Goal: Task Accomplishment & Management: Use online tool/utility

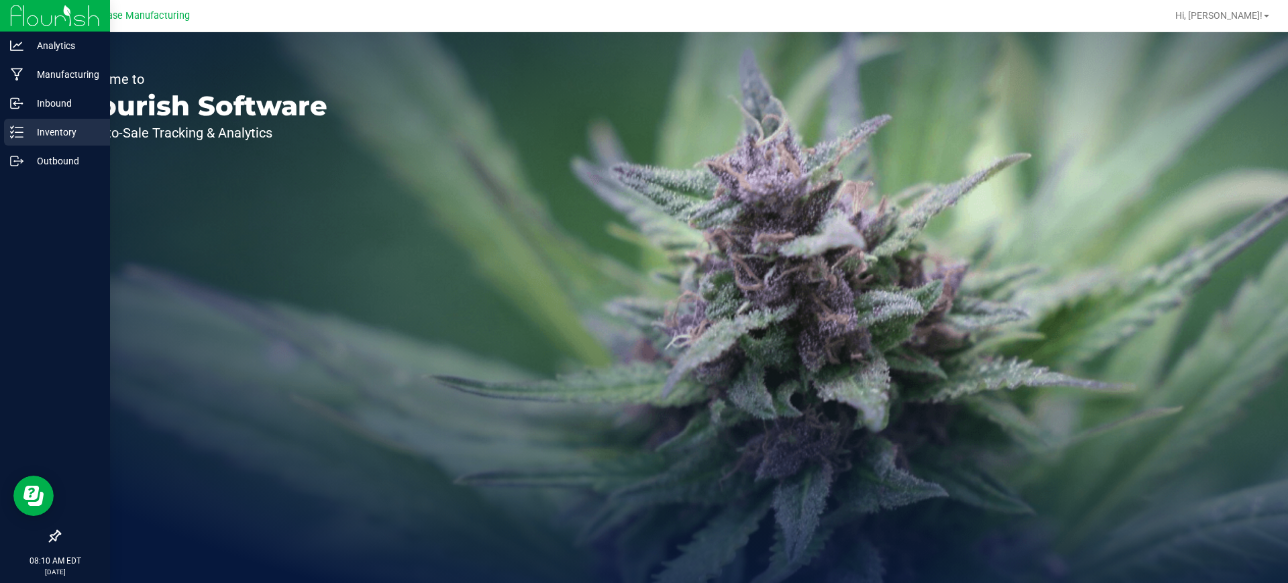
click at [18, 127] on line at bounding box center [18, 127] width 7 height 0
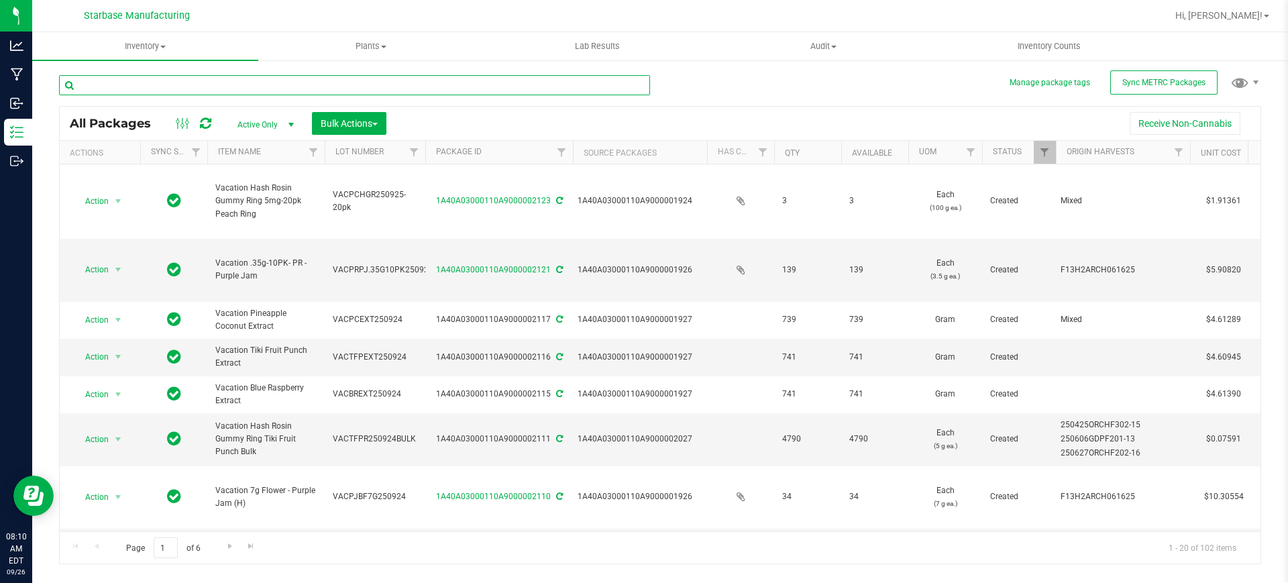
click at [247, 82] on input "text" at bounding box center [354, 85] width 591 height 20
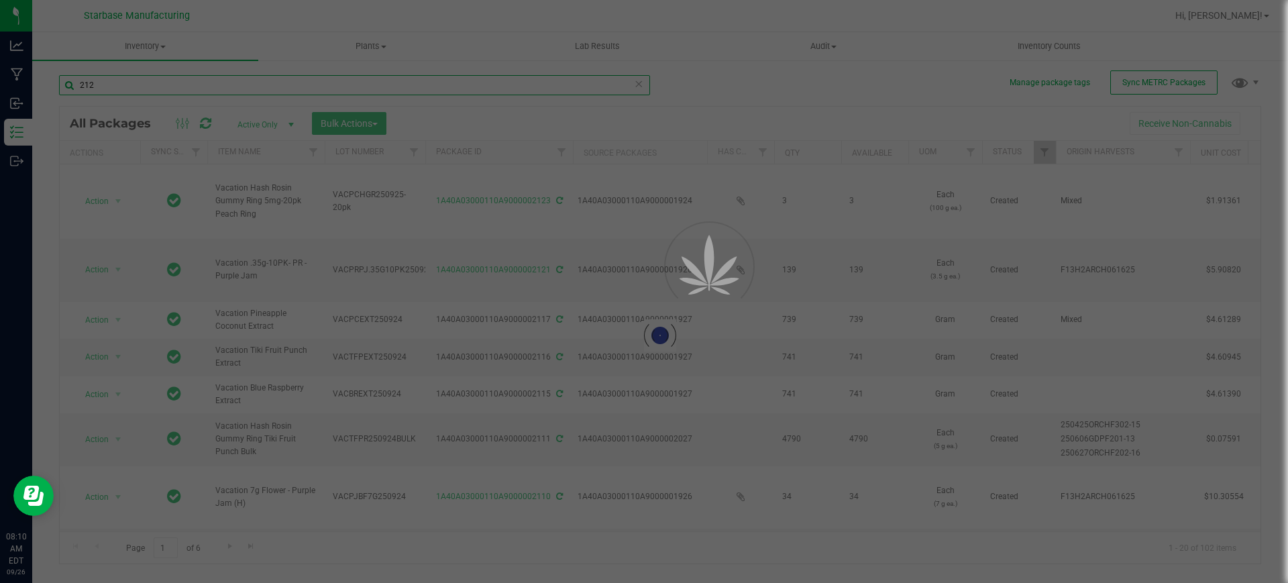
type input "2124"
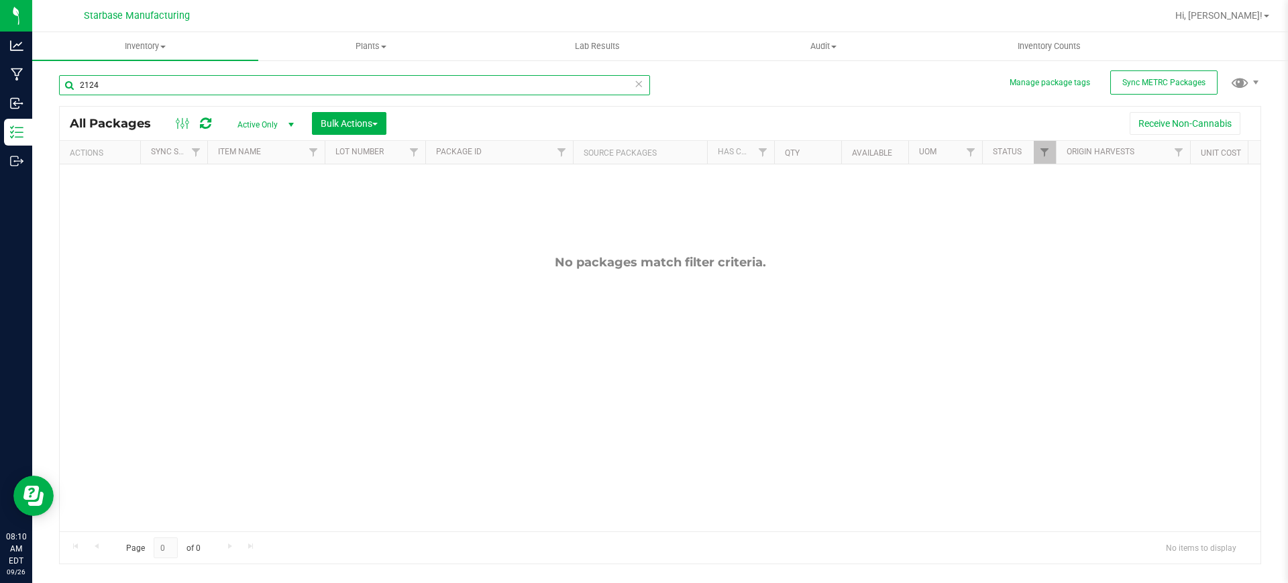
click at [188, 84] on input "2124" at bounding box center [354, 85] width 591 height 20
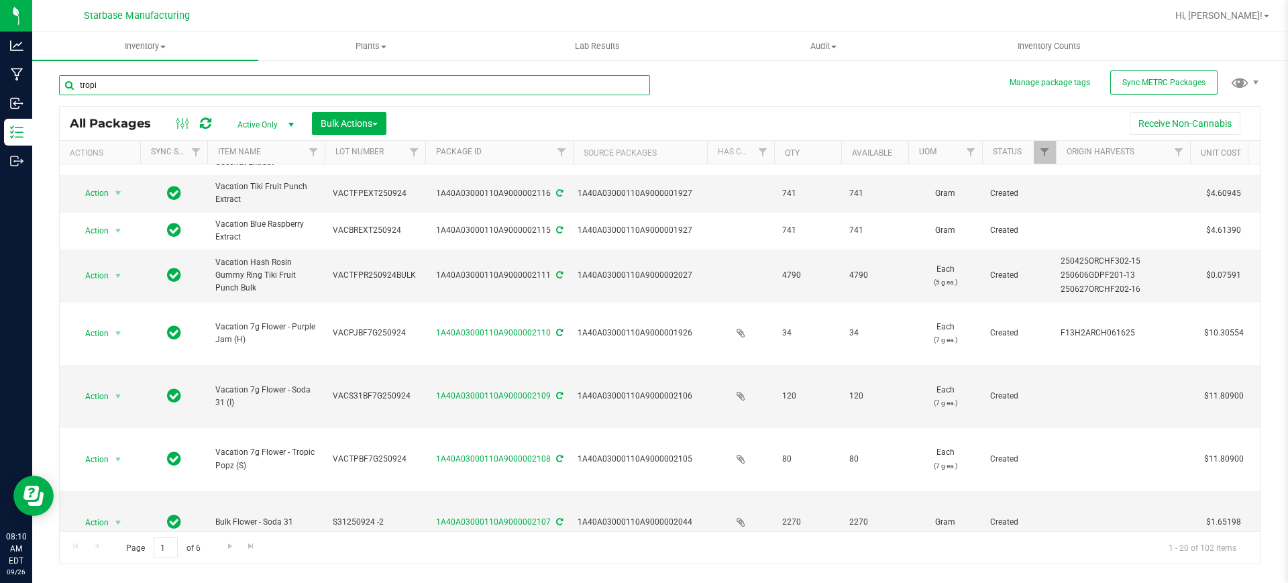
scroll to position [164, 0]
type input "tropic"
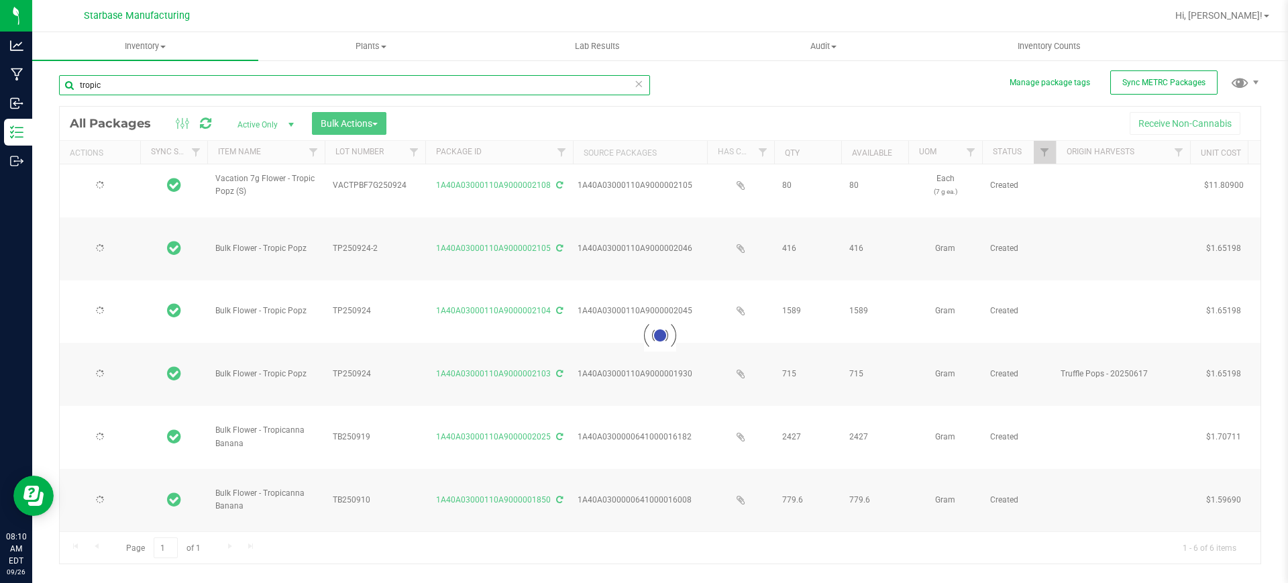
type input "2025-09-24"
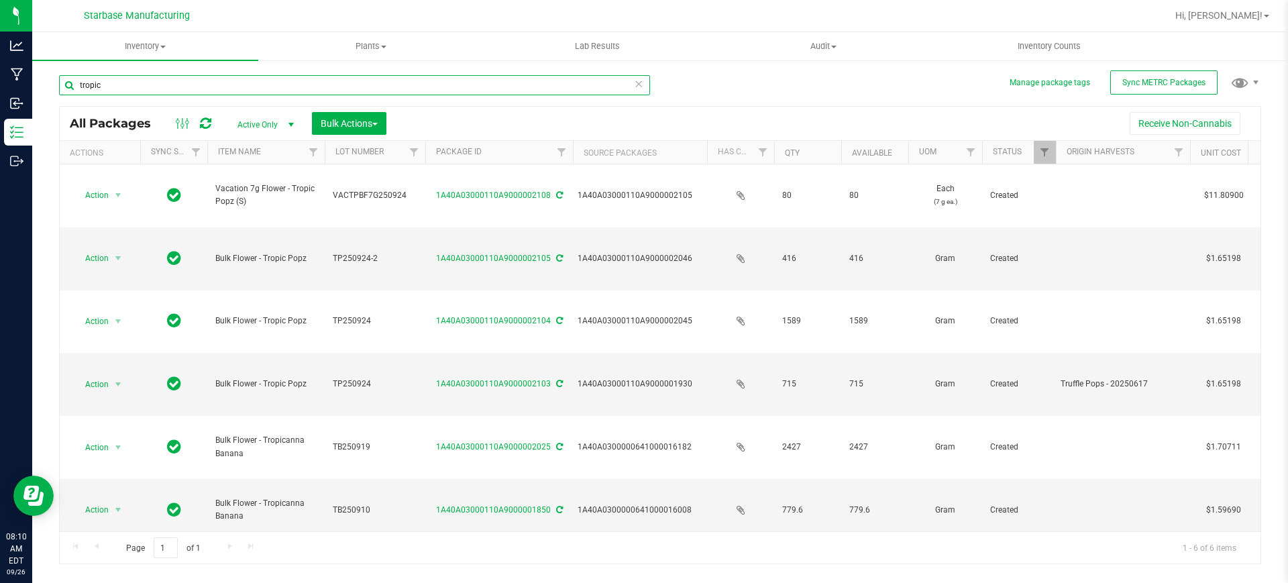
type input "tropic"
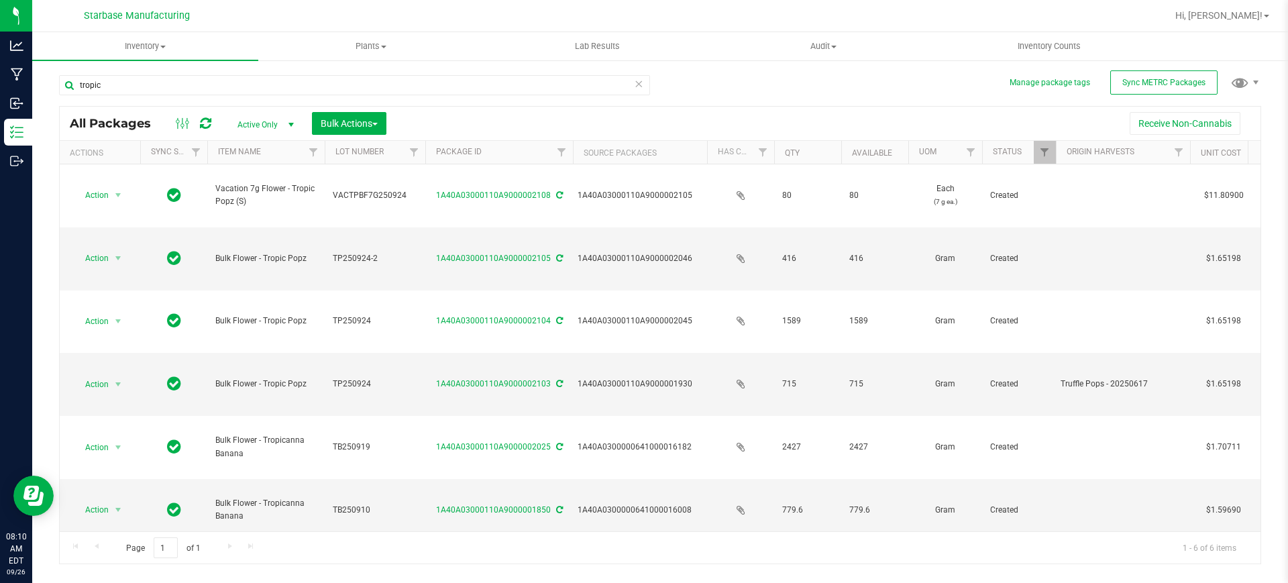
click at [257, 128] on span "Active Only" at bounding box center [263, 124] width 74 height 19
drag, startPoint x: 247, startPoint y: 202, endPoint x: 276, endPoint y: 193, distance: 30.1
click at [247, 203] on li "All" at bounding box center [262, 206] width 72 height 20
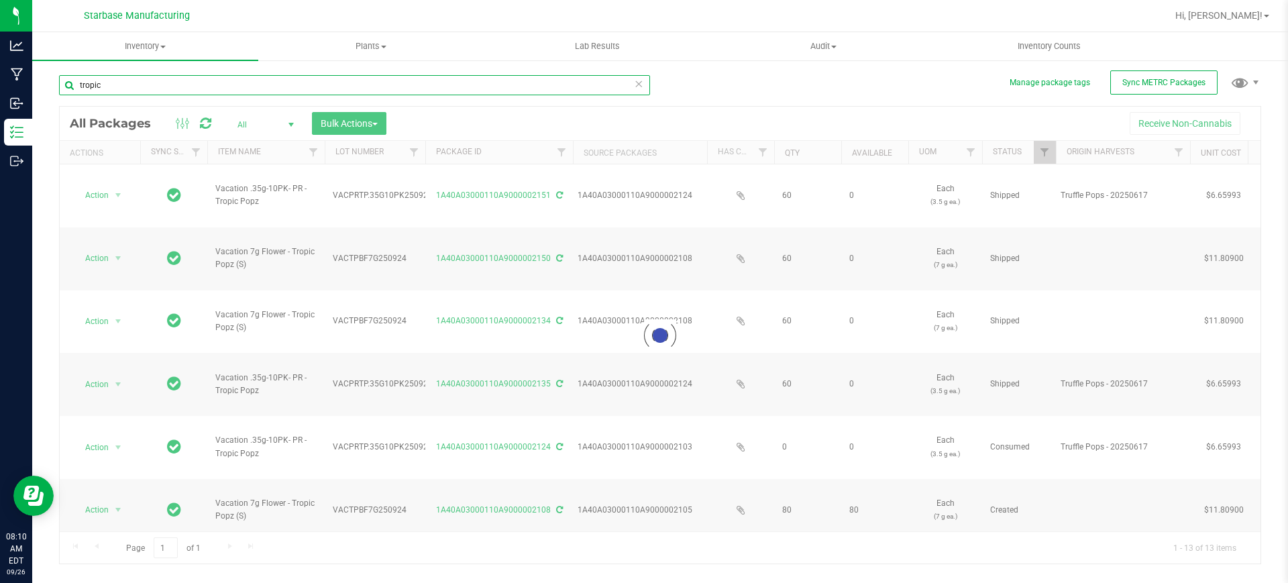
click at [241, 85] on input "tropic" at bounding box center [354, 85] width 591 height 20
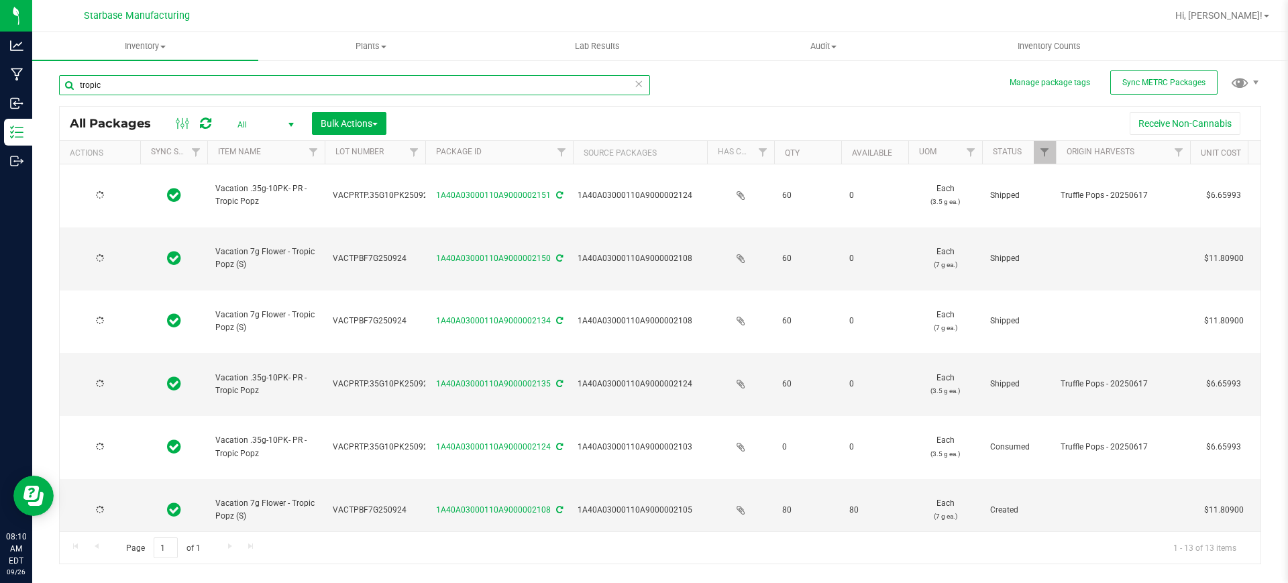
click at [241, 85] on input "tropic" at bounding box center [354, 85] width 591 height 20
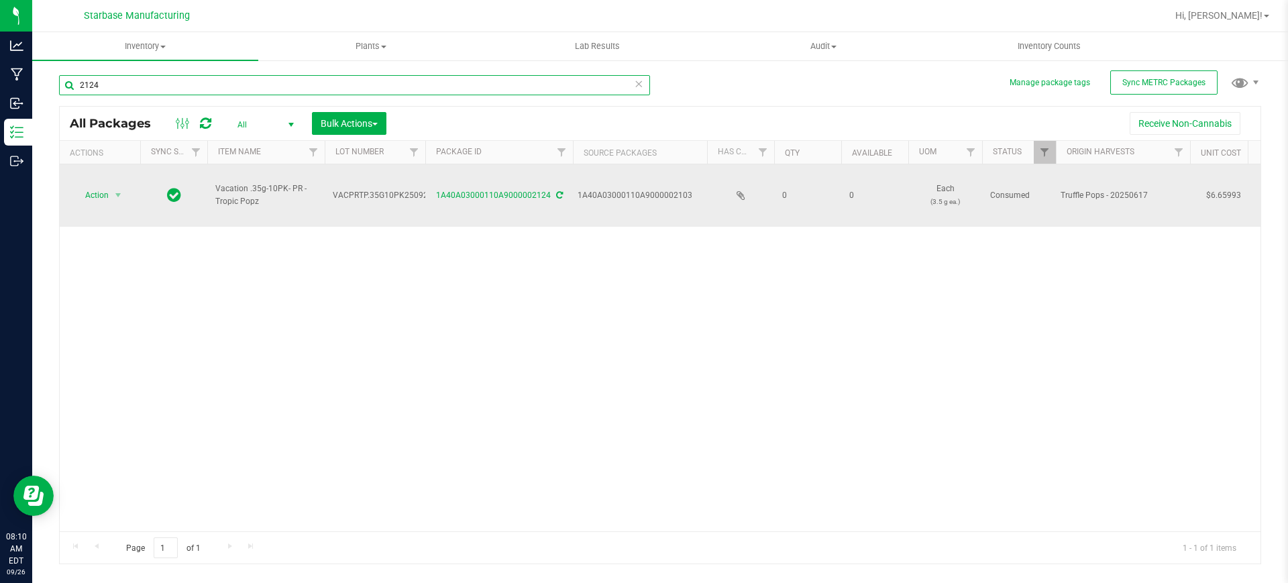
type input "2124"
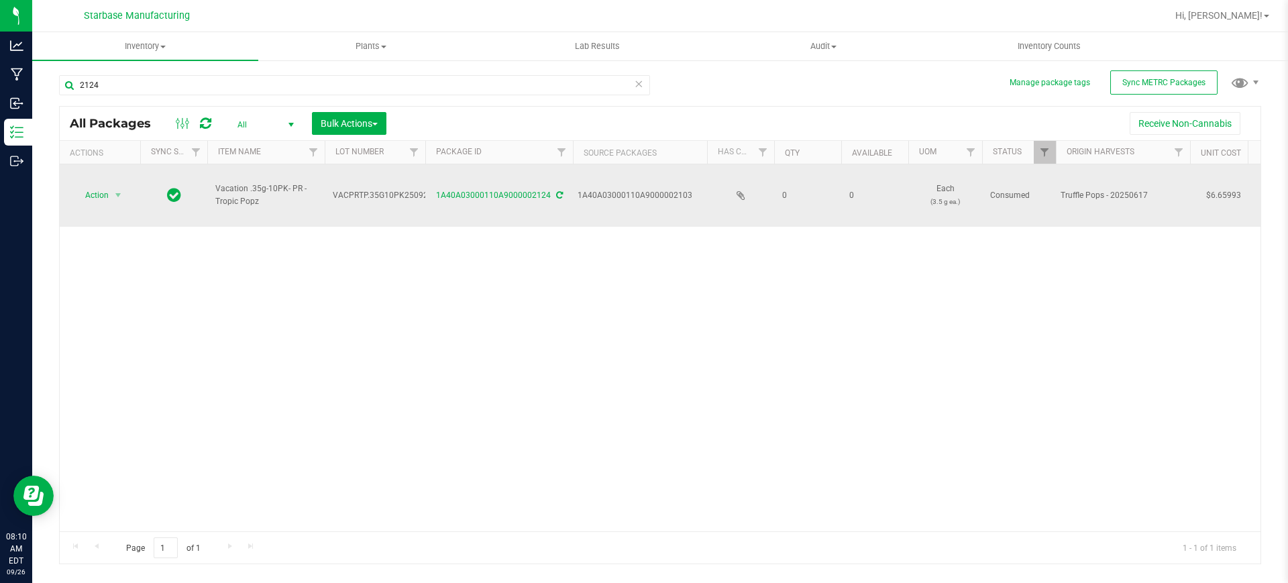
click at [275, 195] on td "Vacation .35g-10PK- PR - Tropic Popz" at bounding box center [265, 195] width 117 height 62
click at [109, 186] on span "Action" at bounding box center [91, 195] width 36 height 19
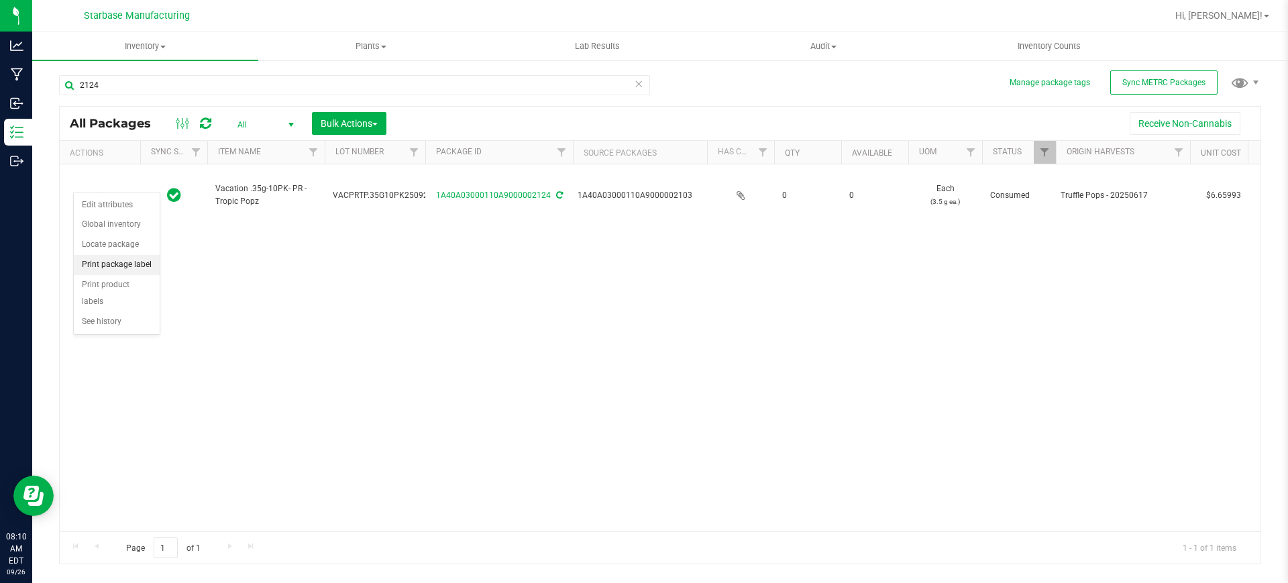
click at [120, 268] on li "Print package label" at bounding box center [117, 265] width 86 height 20
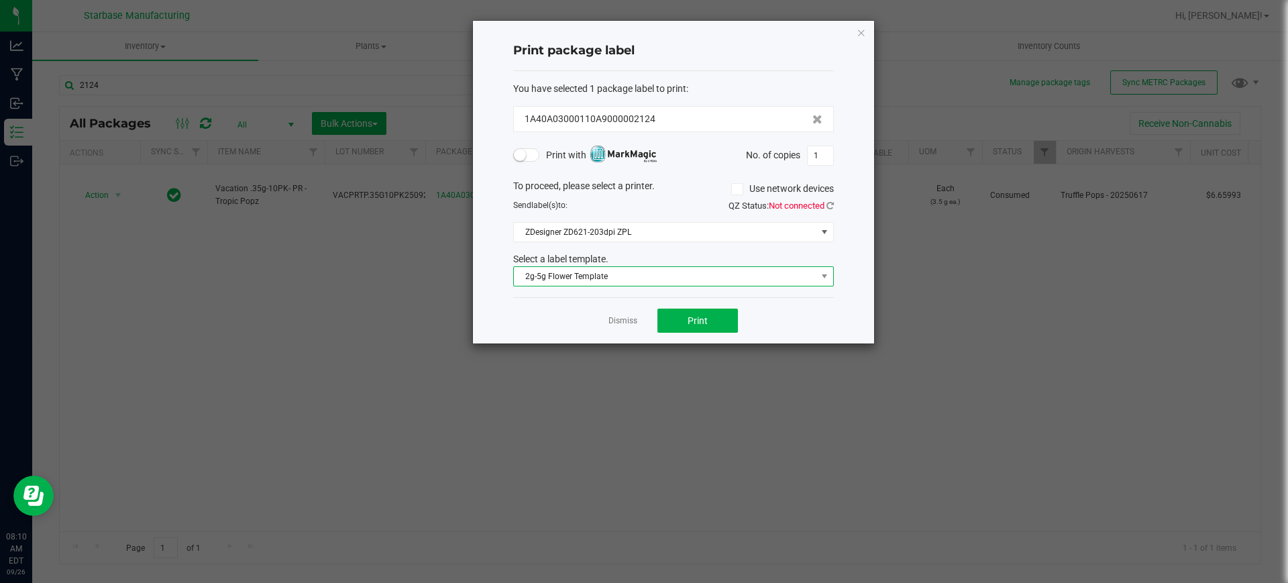
click at [578, 274] on span "2g-5g Flower Template" at bounding box center [665, 276] width 302 height 19
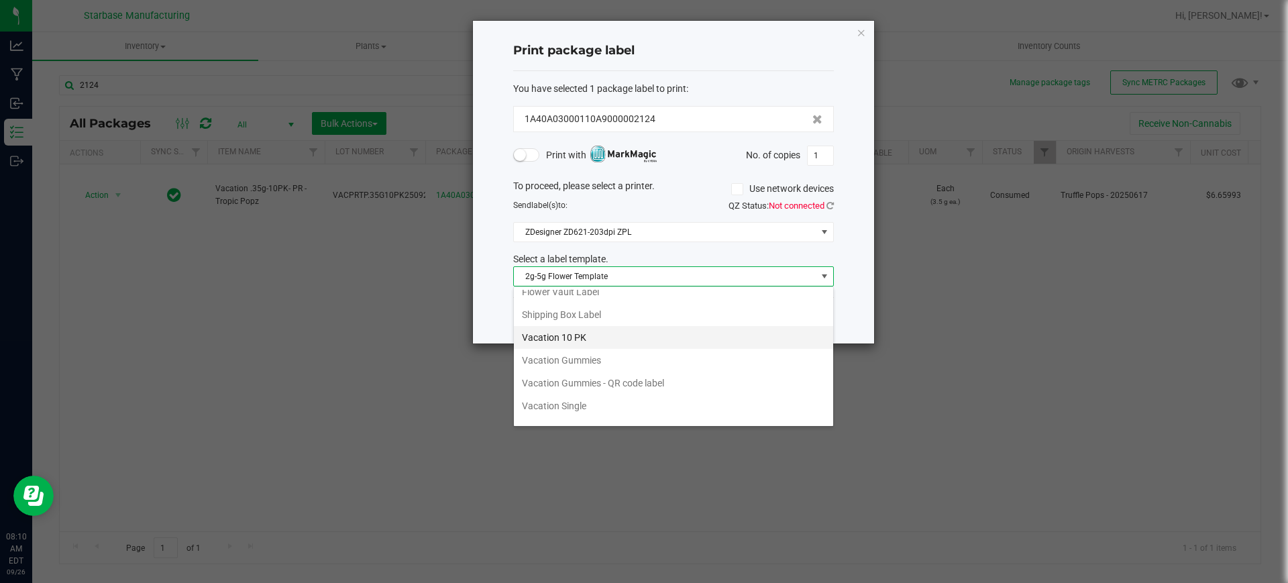
scroll to position [168, 0]
click at [602, 333] on li "Vacation 10 PK" at bounding box center [673, 338] width 319 height 23
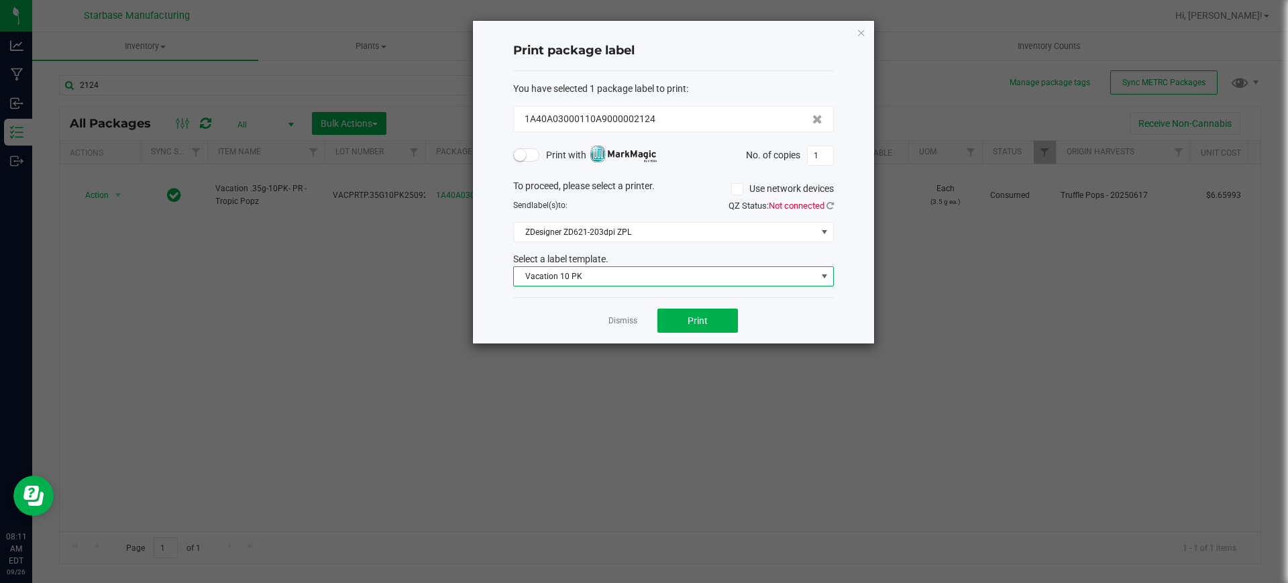
click at [565, 272] on span "Vacation 10 PK" at bounding box center [665, 276] width 302 height 19
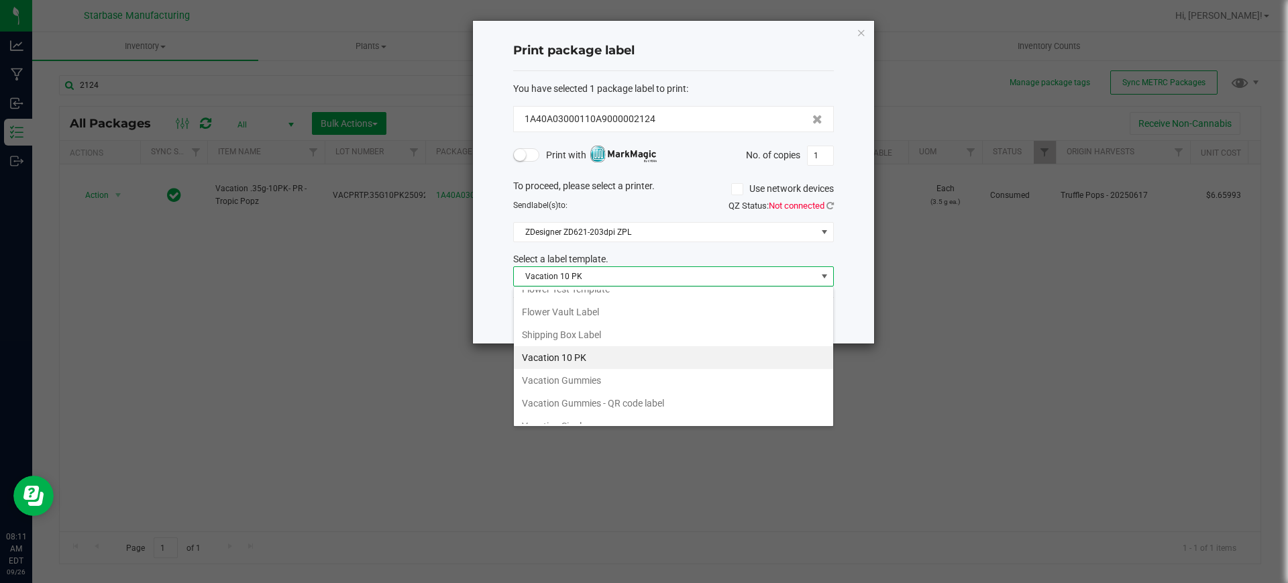
scroll to position [276, 0]
click at [793, 254] on div "Select a label template." at bounding box center [673, 259] width 341 height 14
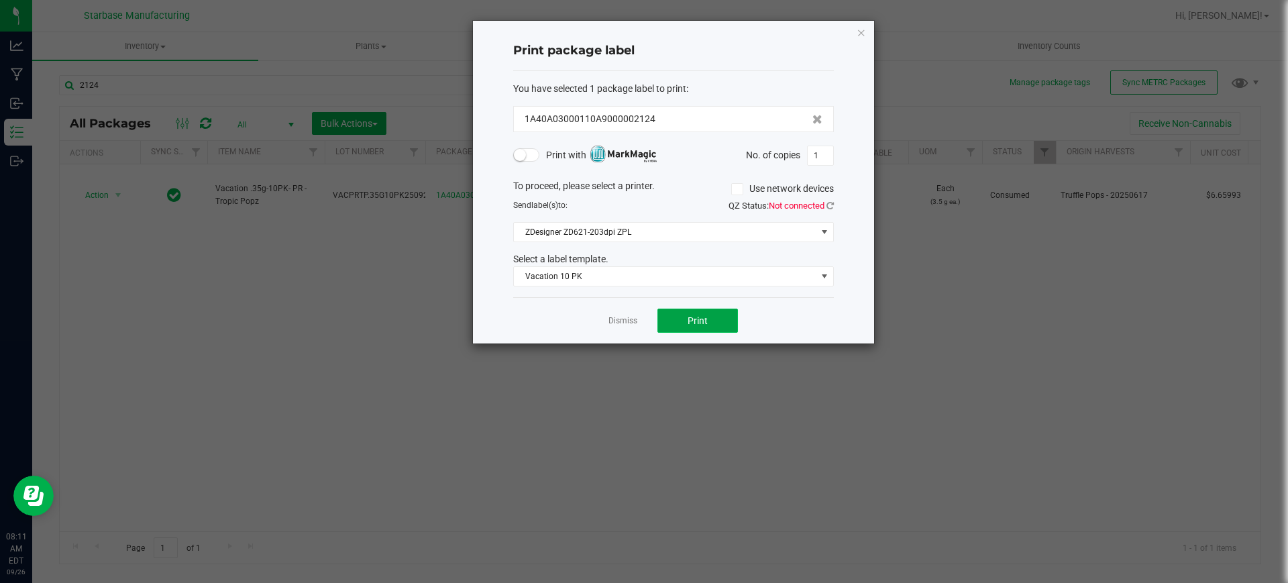
click at [707, 322] on button "Print" at bounding box center [697, 320] width 80 height 24
click at [625, 318] on link "Dismiss" at bounding box center [622, 320] width 29 height 11
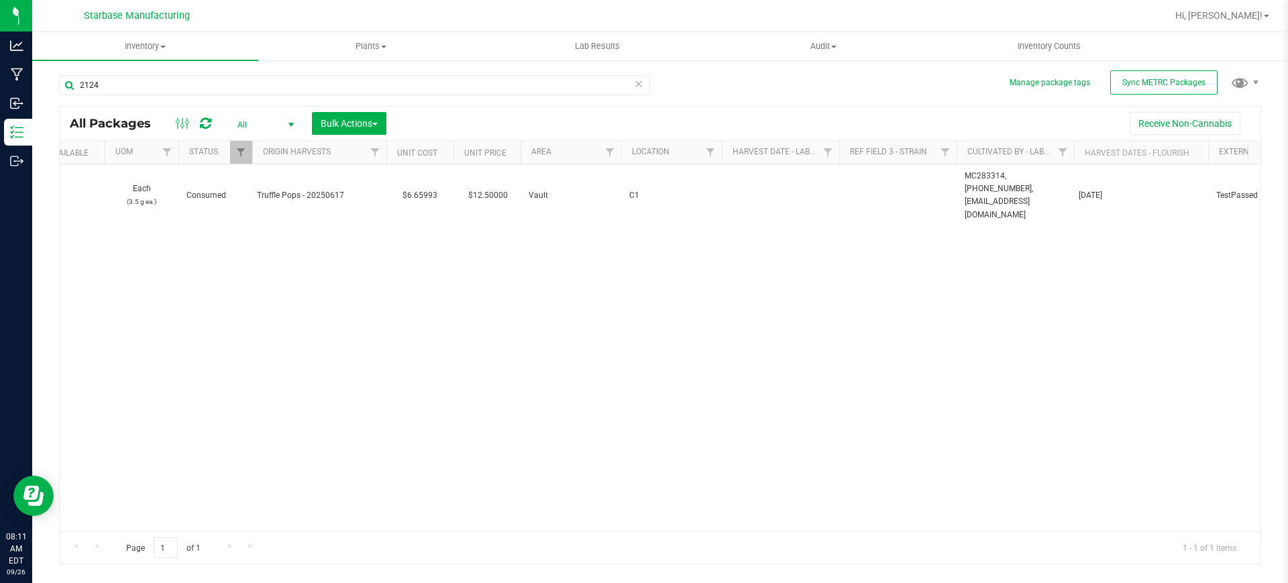
scroll to position [0, 811]
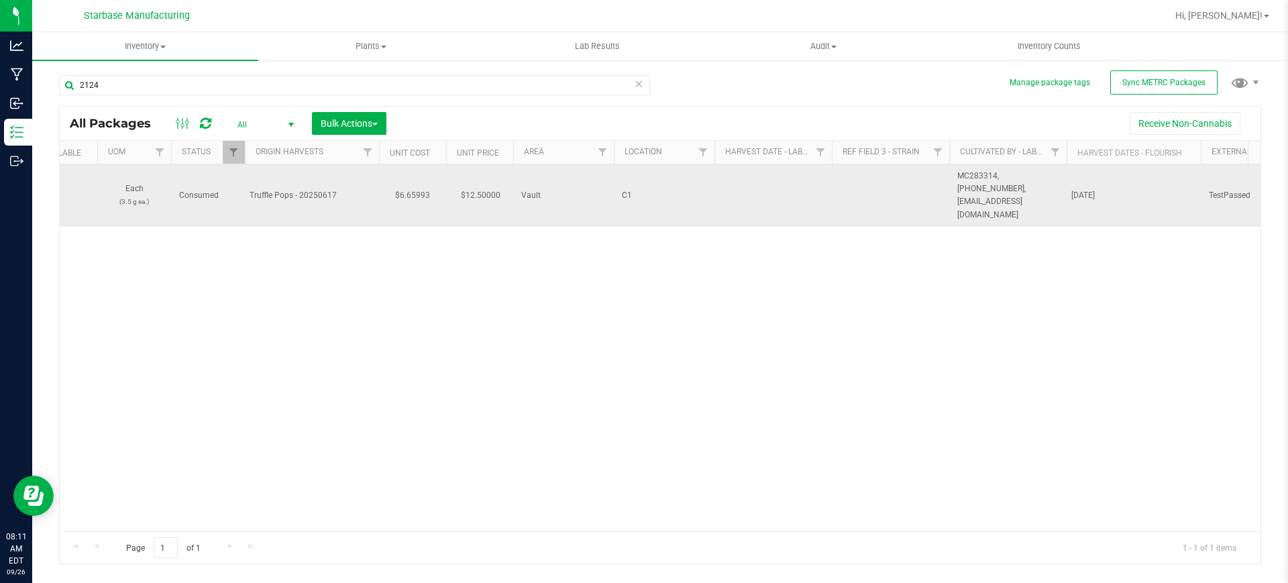
click at [748, 178] on td at bounding box center [772, 195] width 117 height 62
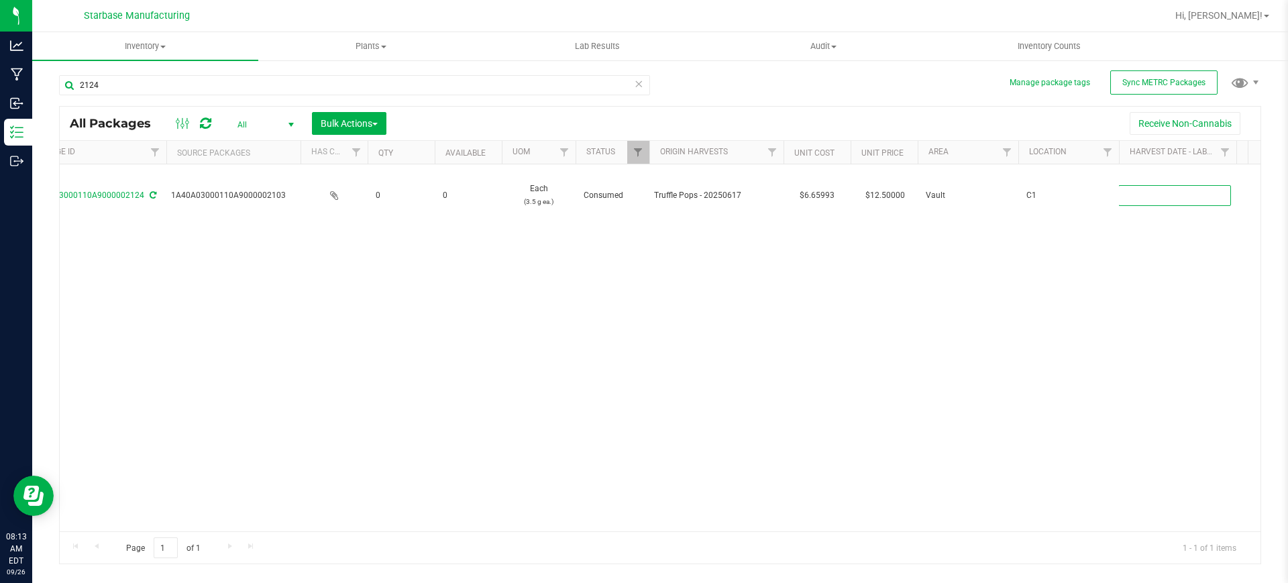
scroll to position [0, 419]
type input "07/03/2025"
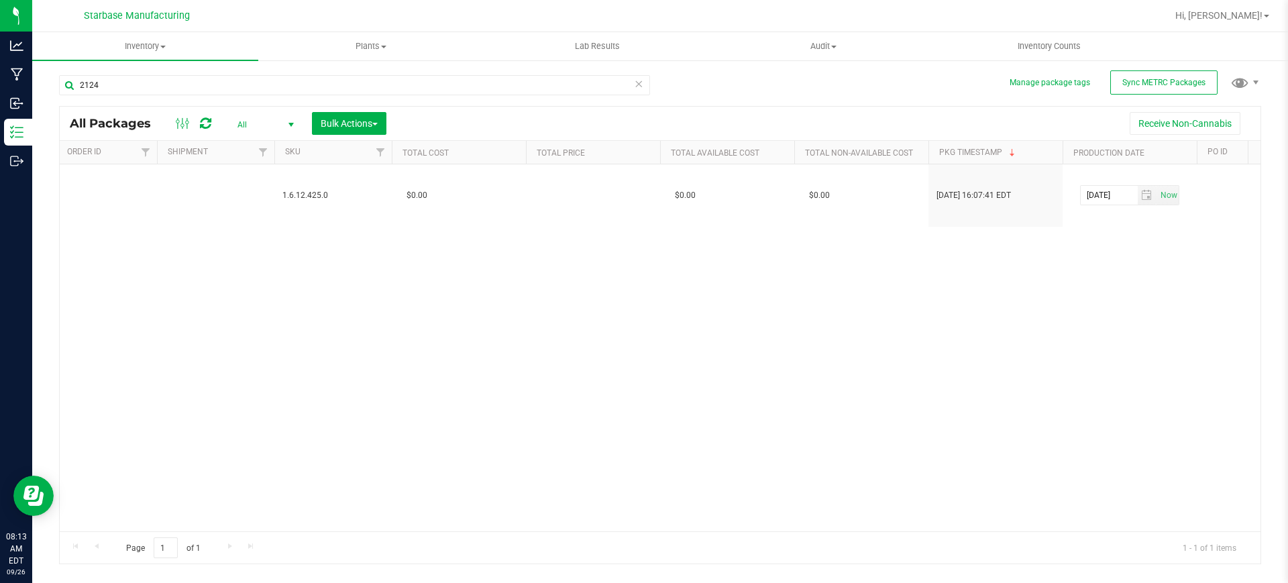
scroll to position [0, 127]
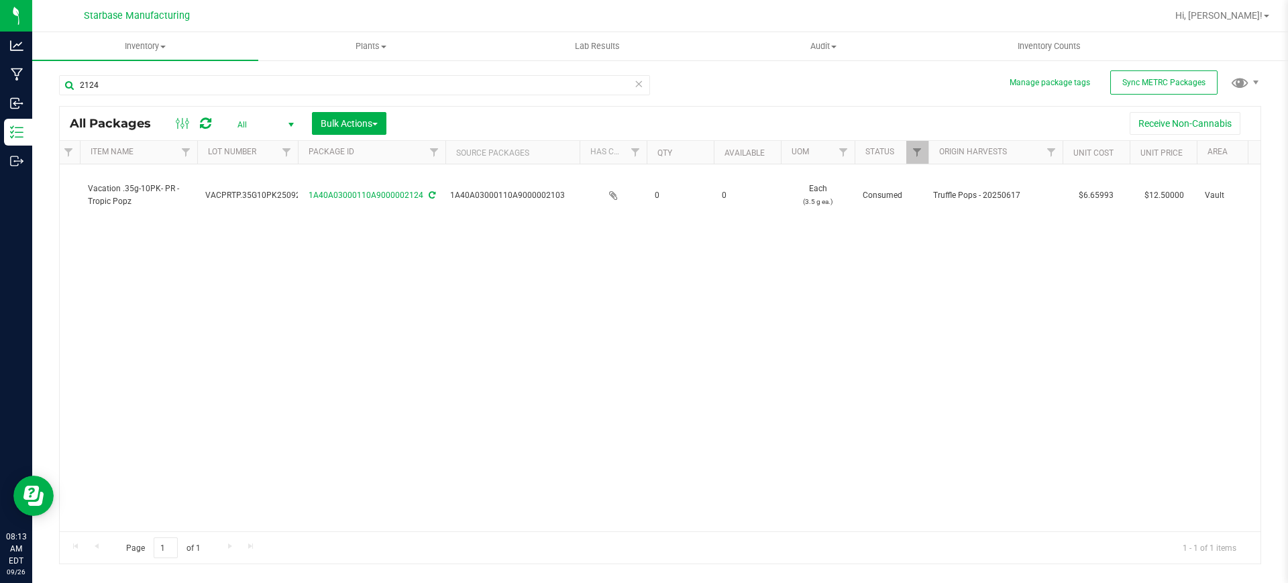
click at [262, 255] on div "Action Action Edit attributes Global inventory Locate package Print package lab…" at bounding box center [660, 347] width 1200 height 367
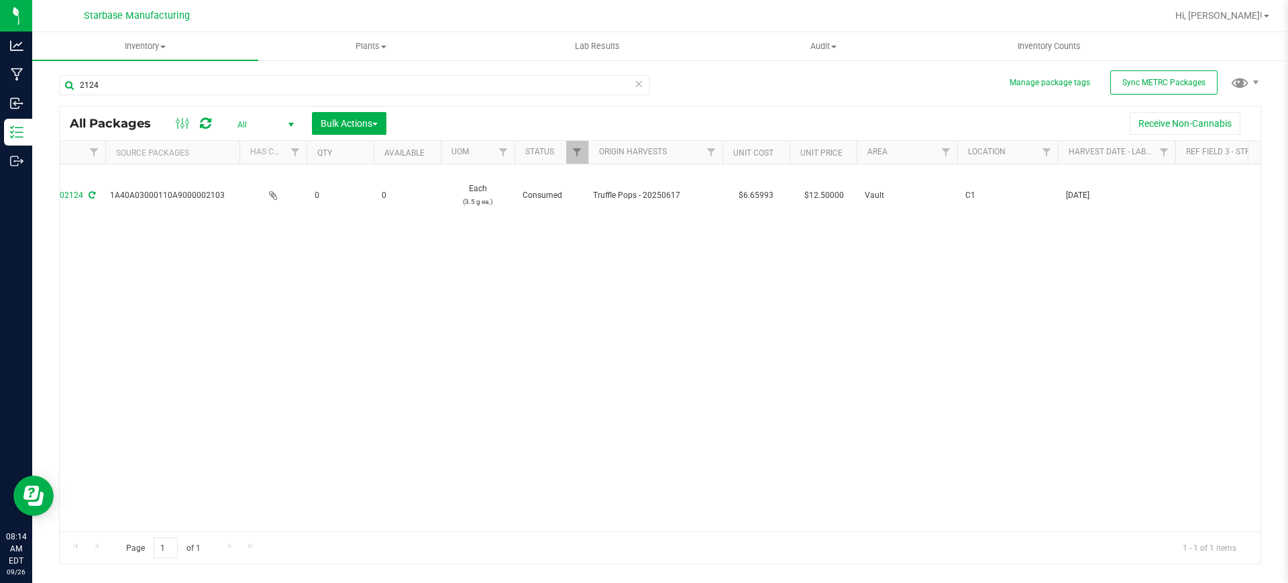
scroll to position [0, 0]
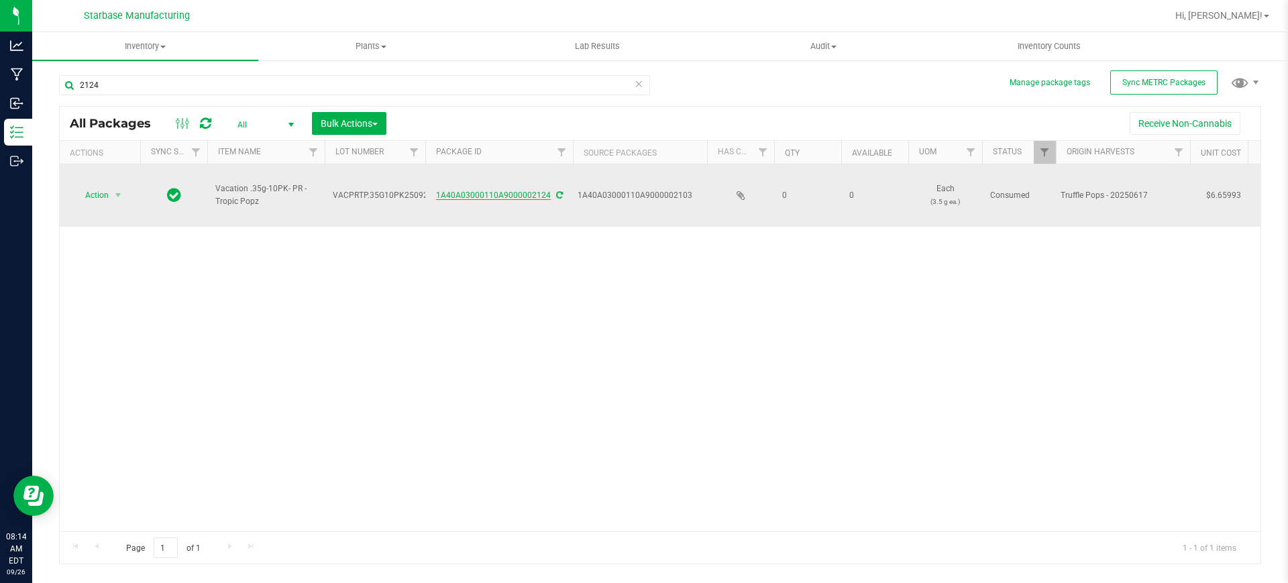
click at [520, 190] on link "1A40A03000110A9000002124" at bounding box center [493, 194] width 115 height 9
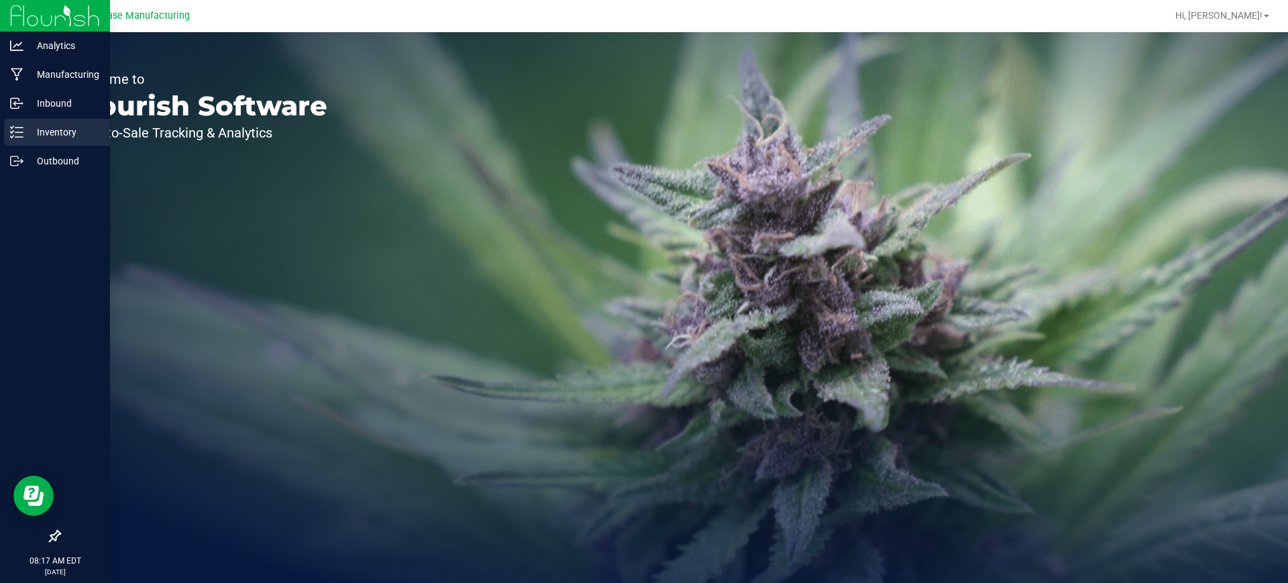
click at [32, 138] on p "Inventory" at bounding box center [63, 132] width 80 height 16
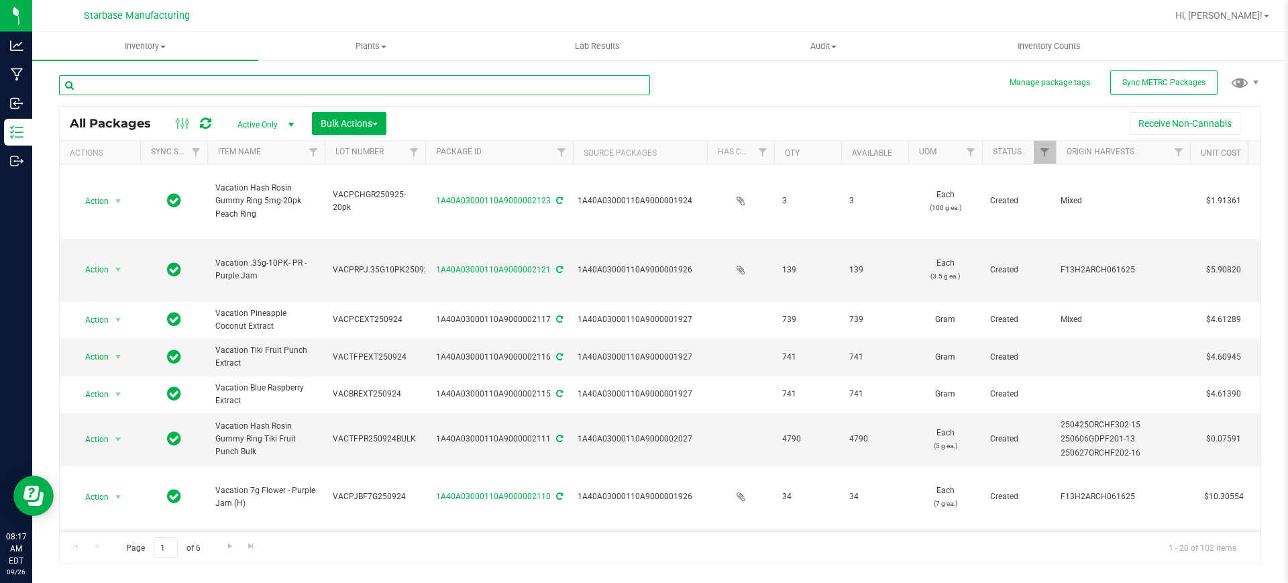
click at [241, 87] on input "text" at bounding box center [354, 85] width 591 height 20
click at [272, 131] on span "Active Only" at bounding box center [263, 124] width 74 height 19
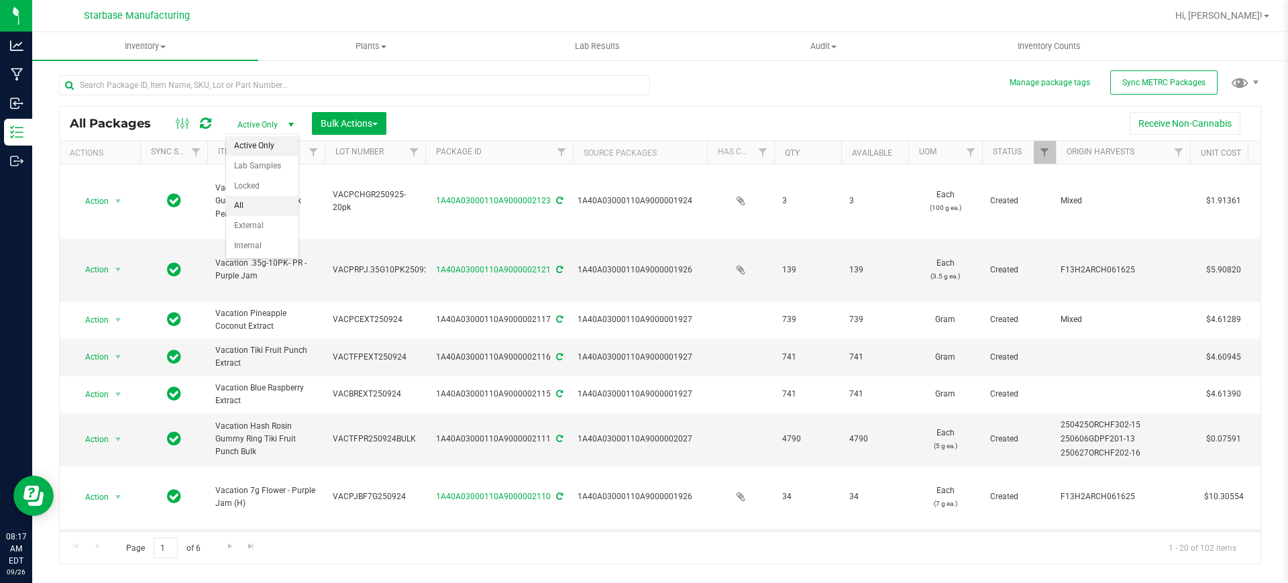
click at [237, 205] on li "All" at bounding box center [262, 206] width 72 height 20
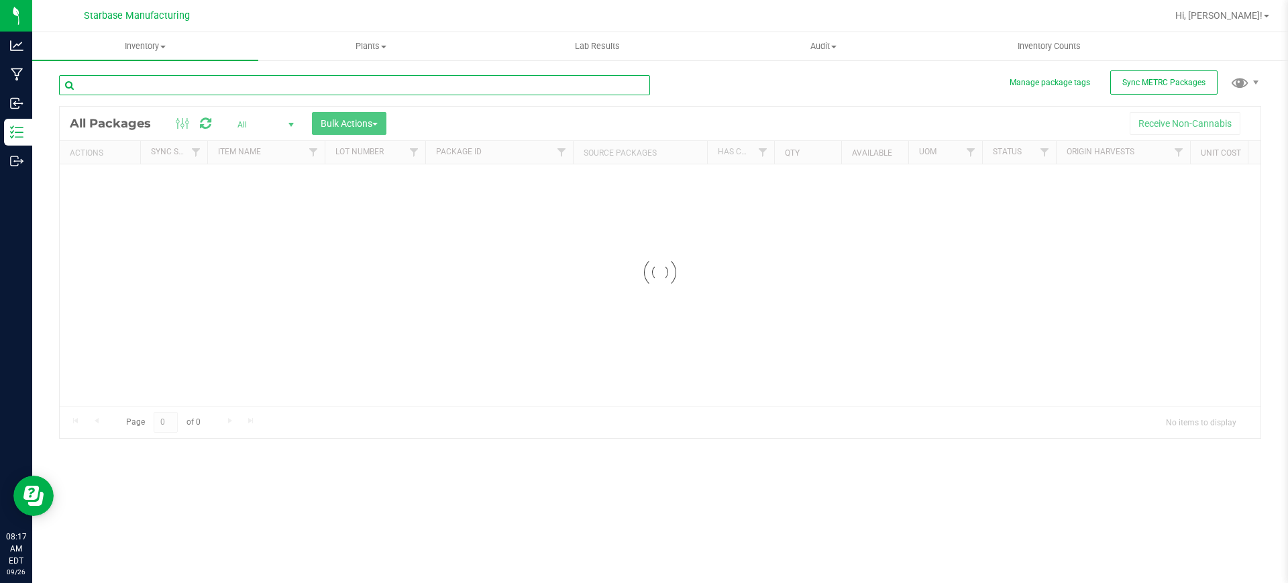
click at [196, 81] on input "text" at bounding box center [354, 85] width 591 height 20
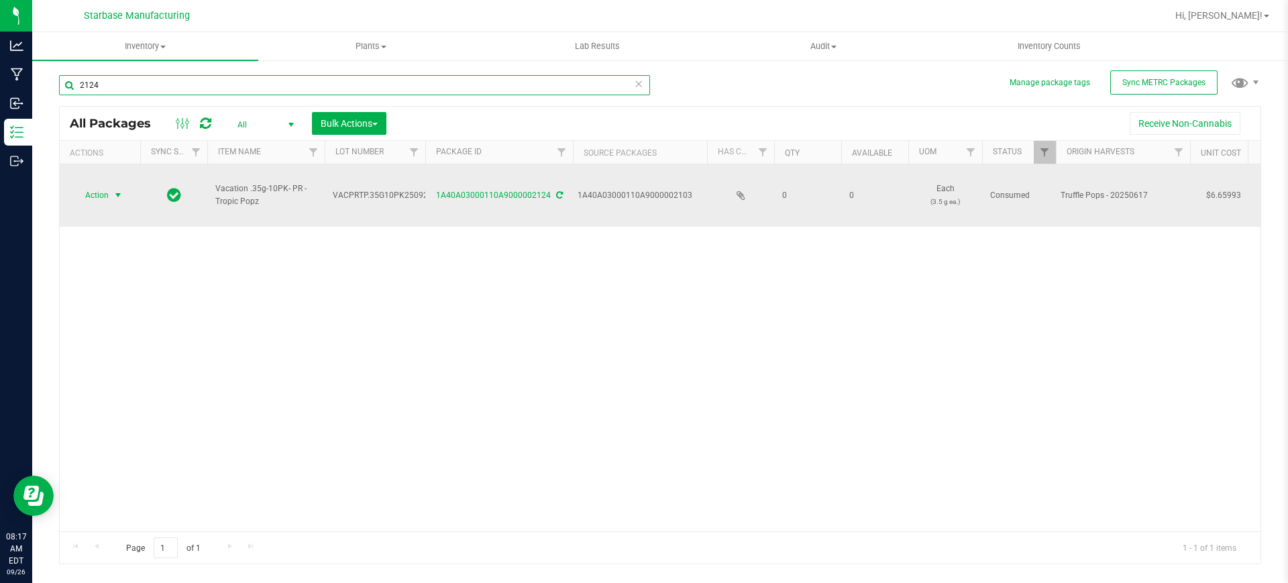
type input "2124"
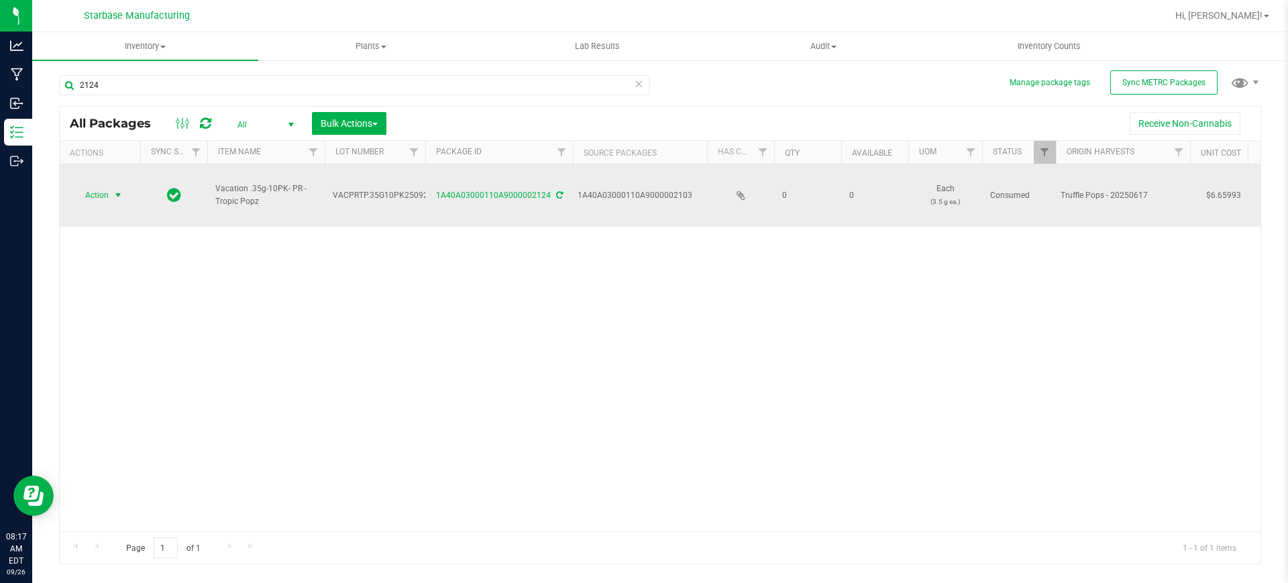
click at [117, 190] on span "select" at bounding box center [118, 195] width 11 height 11
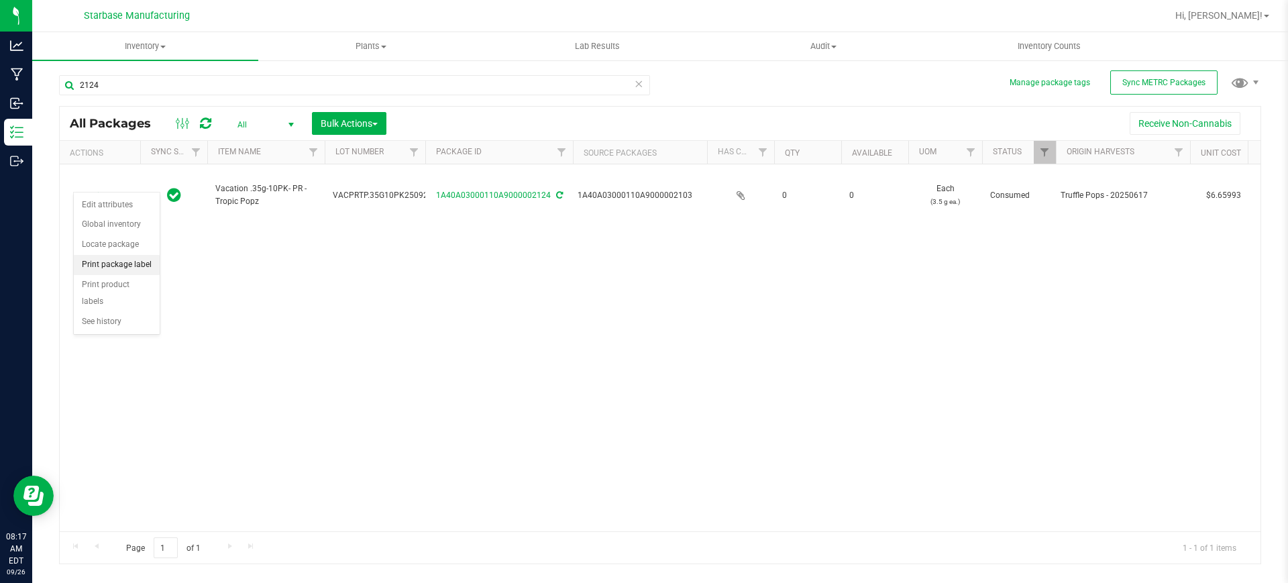
drag, startPoint x: 141, startPoint y: 259, endPoint x: 148, endPoint y: 256, distance: 7.2
click at [141, 260] on li "Print package label" at bounding box center [117, 265] width 86 height 20
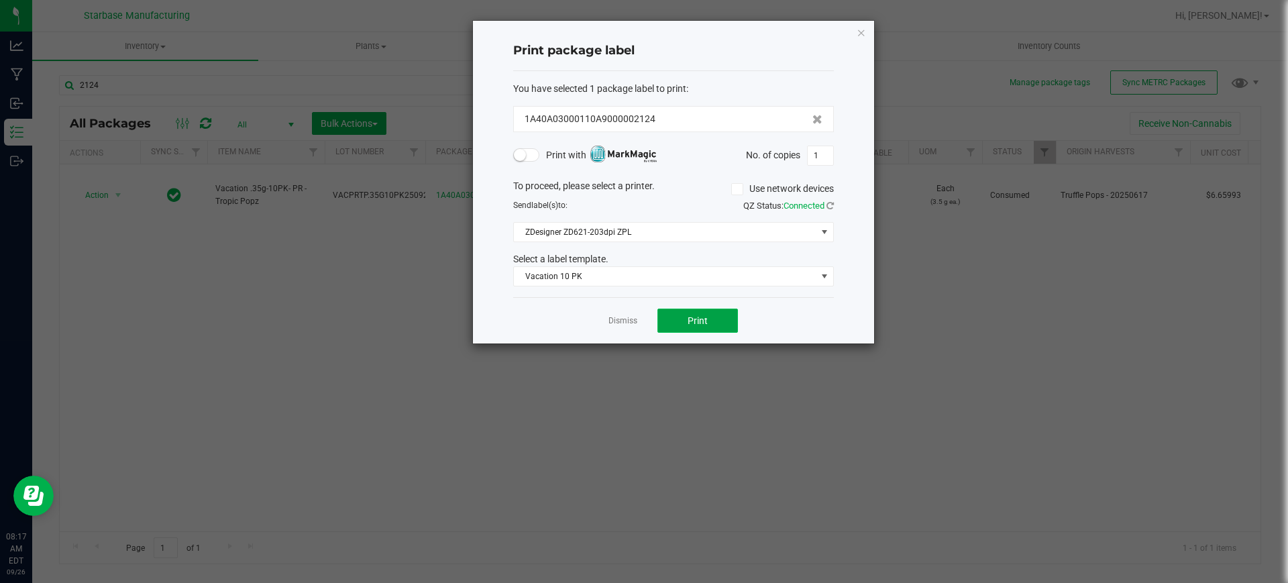
click at [670, 315] on button "Print" at bounding box center [697, 320] width 80 height 24
click at [615, 325] on link "Dismiss" at bounding box center [622, 320] width 29 height 11
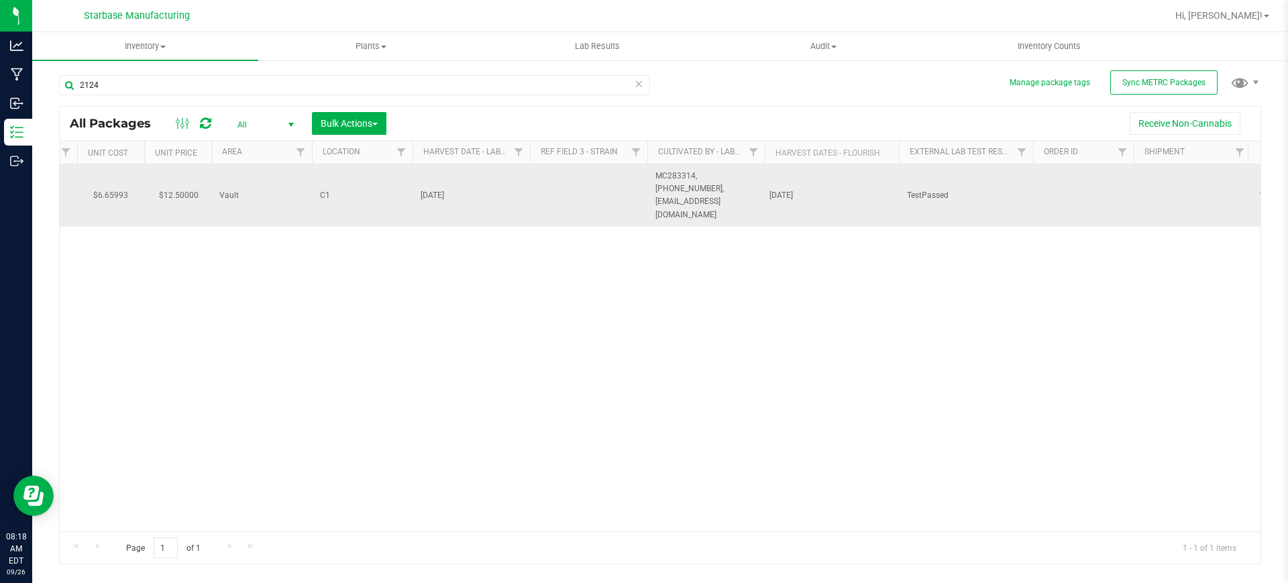
click at [720, 178] on span "MC283314, (978) 854-3942, rborges@advancedcultivators.com" at bounding box center [705, 196] width 101 height 52
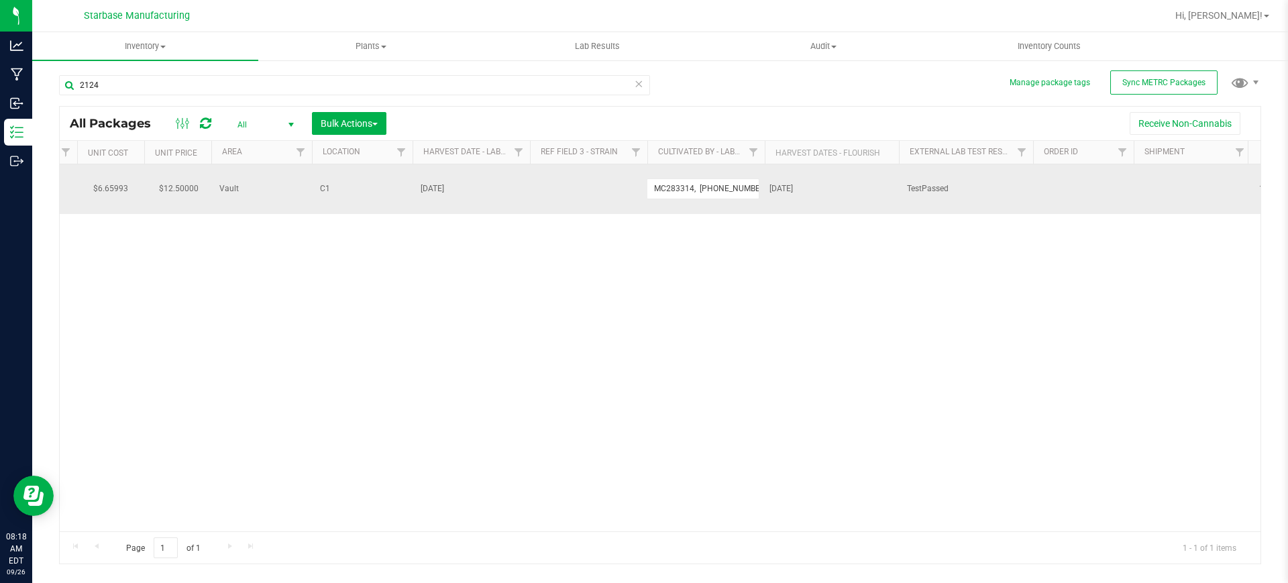
click at [720, 178] on input "MC283314, (978) 854-3942, rborges@advancedcultivators.com" at bounding box center [702, 188] width 113 height 21
click at [688, 181] on input "MC283314, (978) 854-3942, rborges@advancedcultivators.com" at bounding box center [702, 188] width 113 height 21
click at [687, 187] on input "MC283314, (978) 854-3942, rborges@advancedcultivators.com" at bounding box center [702, 188] width 113 height 21
type input "MC283314, (978) 854-3942, rborges@advancedcultivators.com"
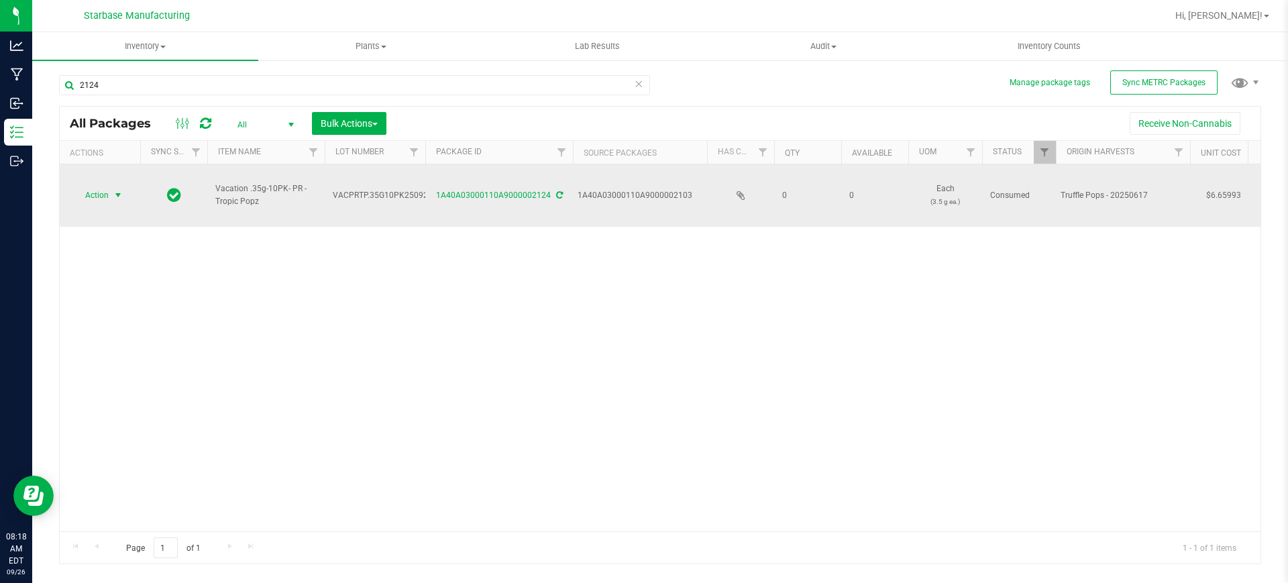
click at [116, 190] on span "select" at bounding box center [118, 195] width 11 height 11
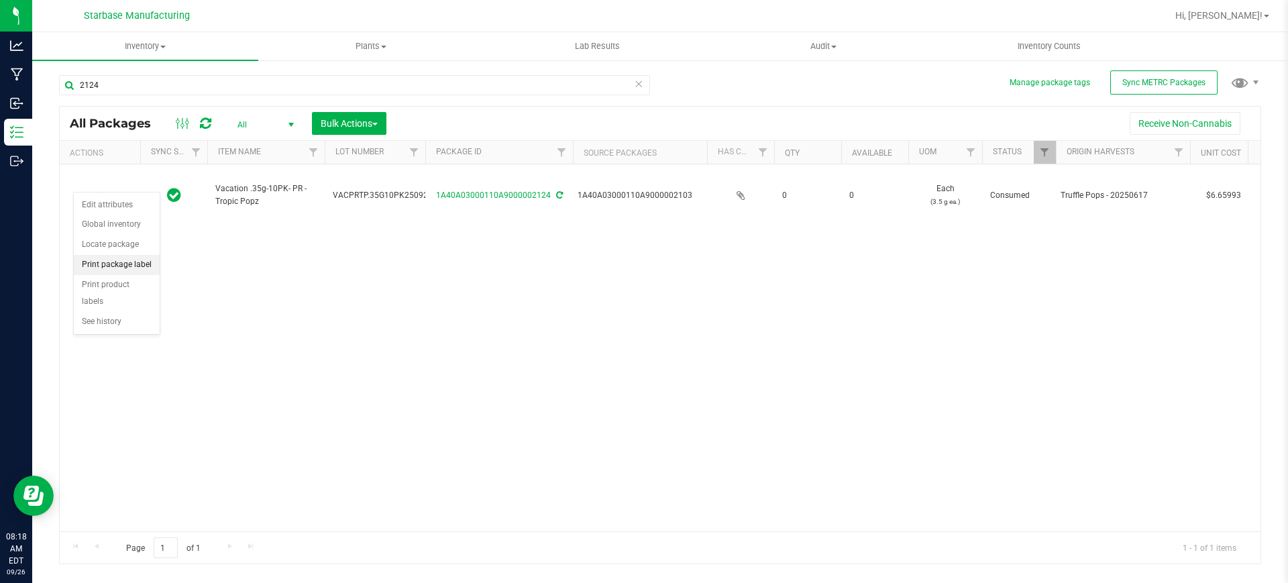
click at [119, 259] on li "Print package label" at bounding box center [117, 265] width 86 height 20
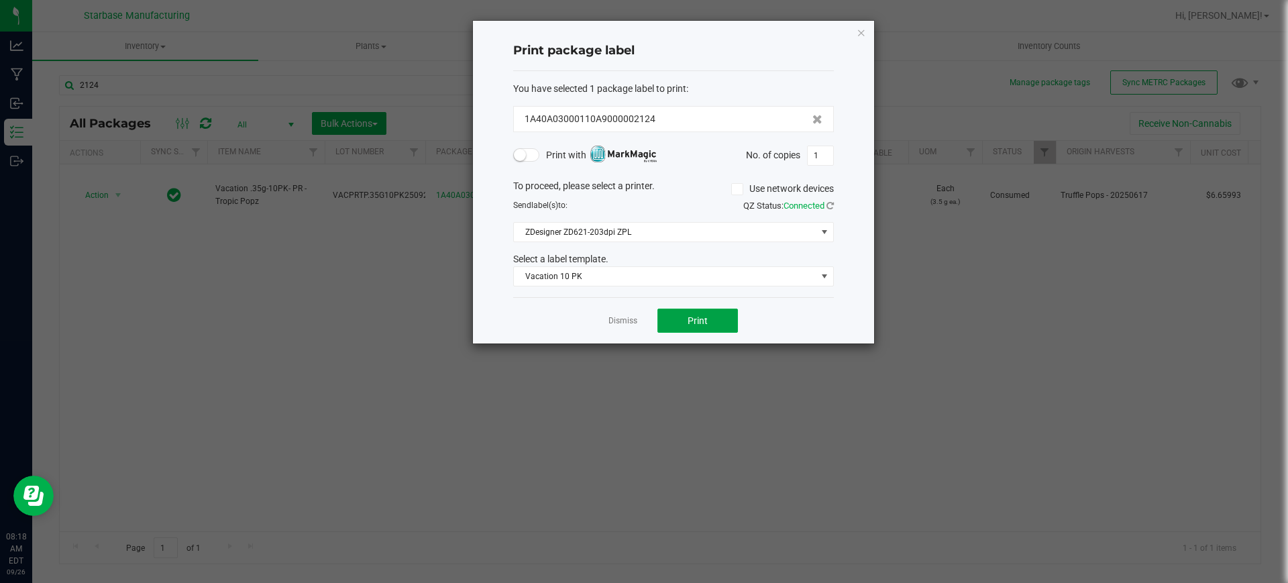
drag, startPoint x: 693, startPoint y: 324, endPoint x: 887, endPoint y: 357, distance: 196.7
click at [694, 324] on span "Print" at bounding box center [697, 320] width 20 height 11
click at [825, 159] on input "1" at bounding box center [819, 155] width 25 height 19
type input "120"
click at [736, 317] on button "Print" at bounding box center [697, 320] width 80 height 24
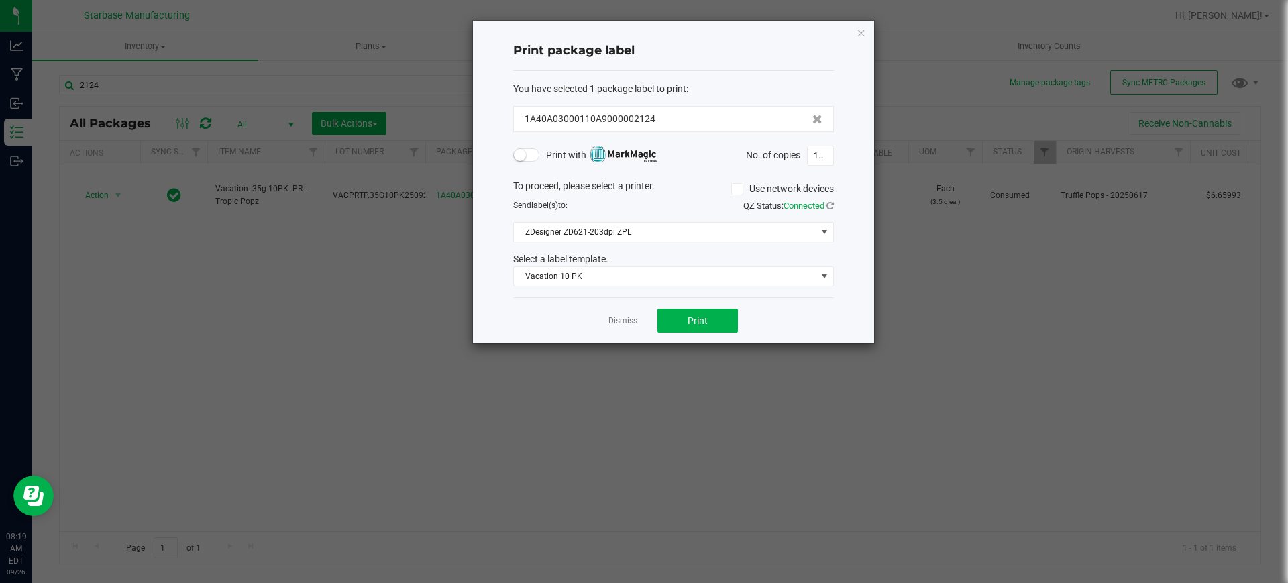
click at [634, 315] on link "Dismiss" at bounding box center [622, 320] width 29 height 11
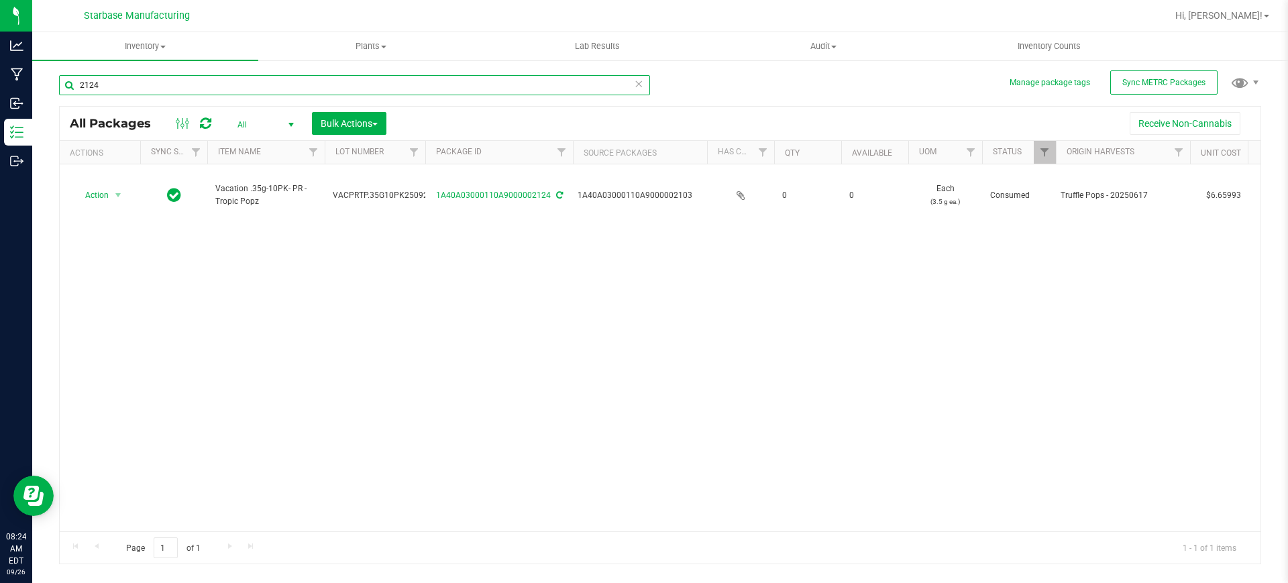
click at [132, 78] on input "2124" at bounding box center [354, 85] width 591 height 20
click at [133, 78] on input "2124" at bounding box center [354, 85] width 591 height 20
click at [133, 77] on input "2124" at bounding box center [354, 85] width 591 height 20
type input "510"
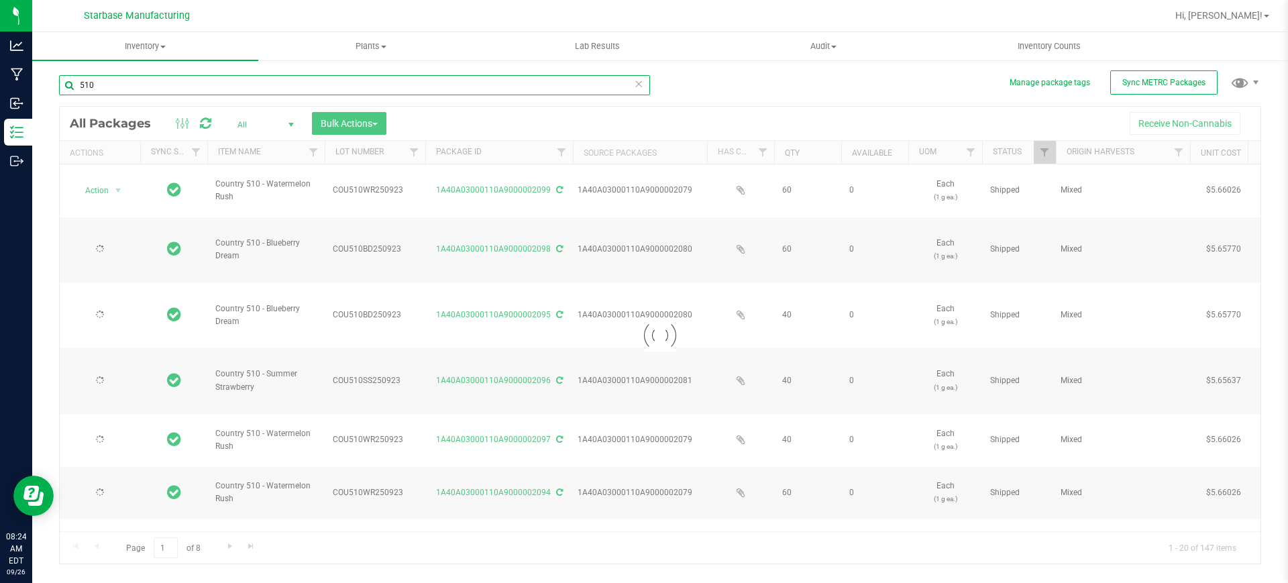
type input "2025-09-23"
type input "2026-09-19"
type input "2025-09-23"
type input "2026-09-19"
type input "2025-09-23"
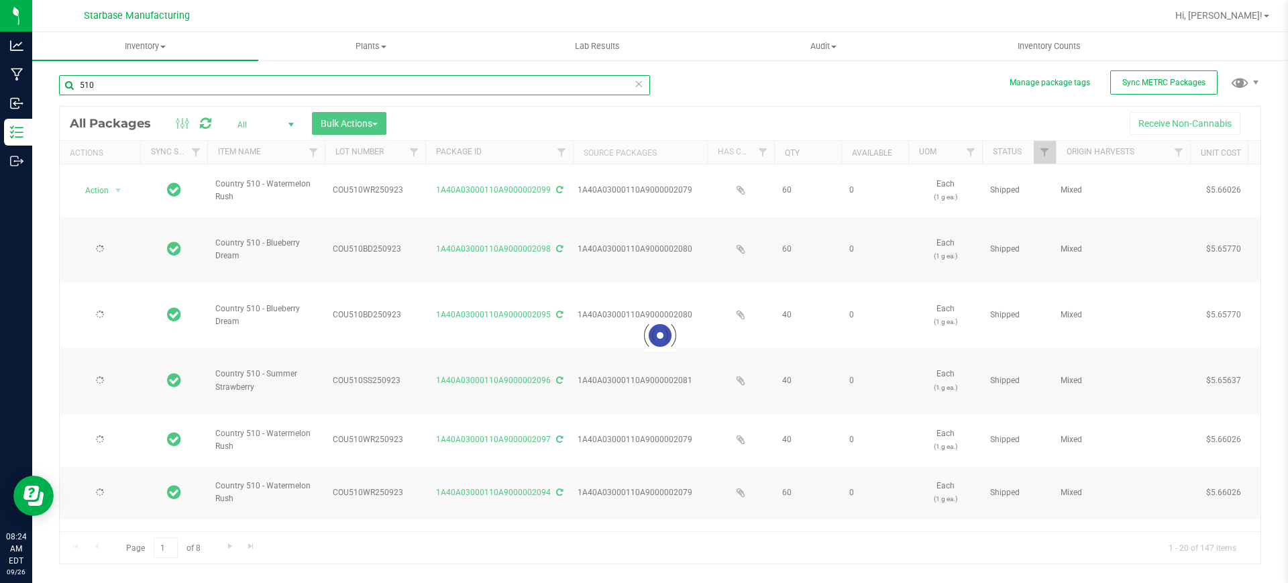
type input "2026-09-19"
type input "2025-09-23"
type input "2026-09-19"
type input "2025-09-23"
type input "2026-09-19"
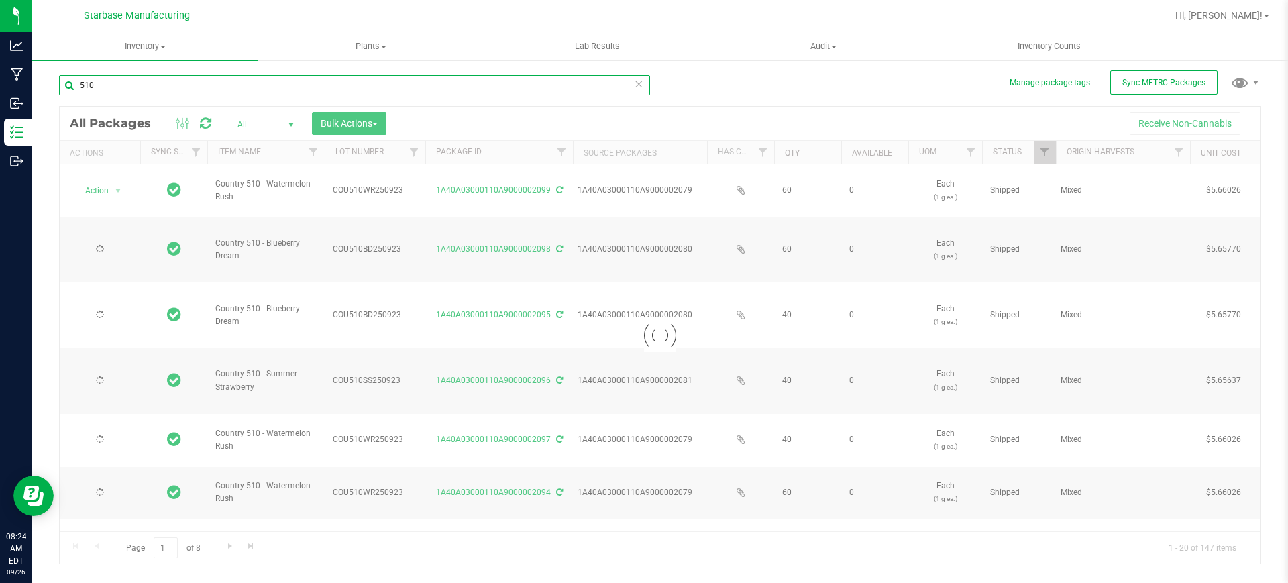
type input "2025-09-23"
type input "2026-09-19"
type input "2025-09-23"
type input "2026-09-19"
type input "2025-09-23"
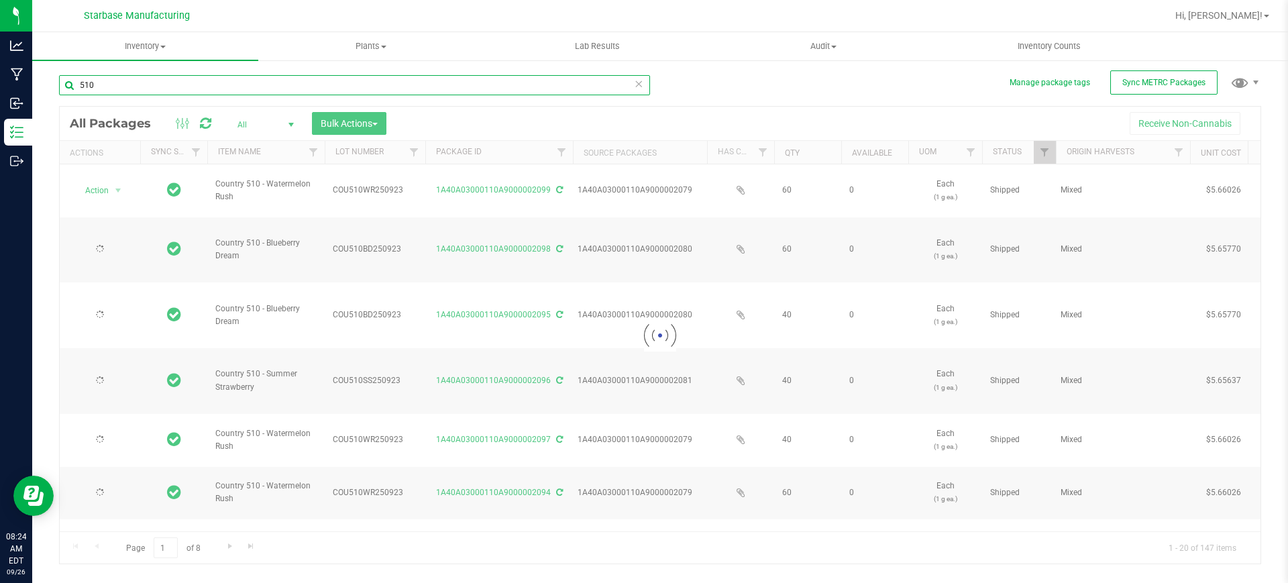
type input "2026-09-19"
type input "2025-09-23"
type input "2026-09-19"
type input "2025-09-23"
type input "2026-09-19"
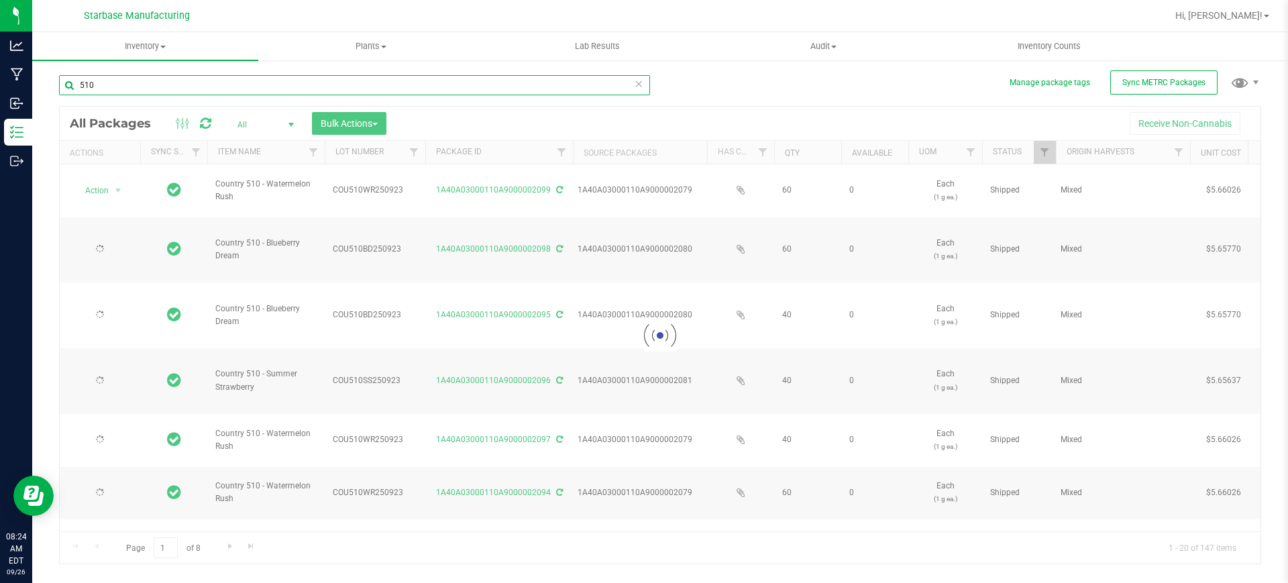
type input "2025-09-23"
type input "2026-09-19"
type input "2025-07-07"
type input "2026-07-17"
type input "2025-07-07"
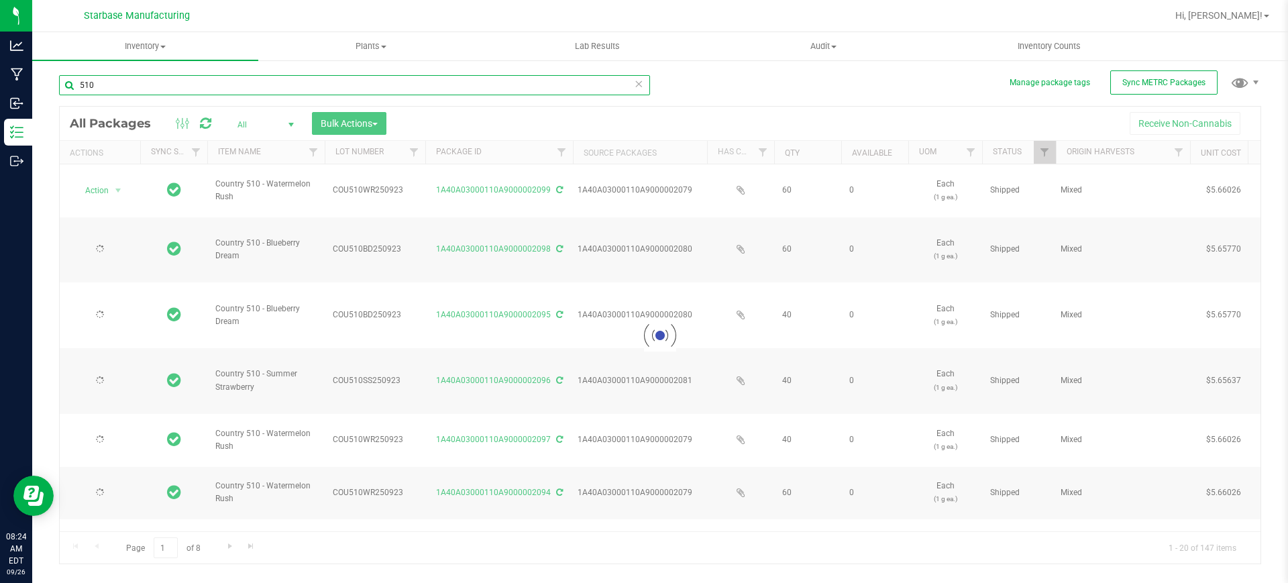
type input "2026-07-14"
type input "2025-07-07"
type input "2026-07-14"
type input "2025-07-07"
type input "2026-07-17"
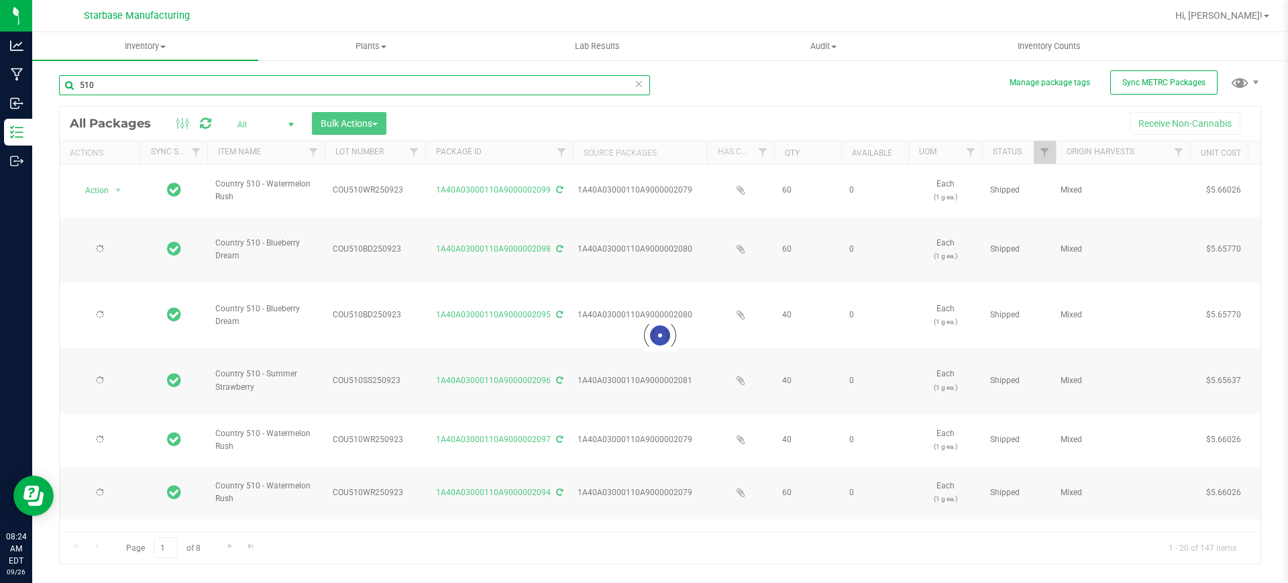
type input "2025-07-07"
type input "2026-07-17"
type input "2025-07-07"
type input "2026-07-17"
type input "2025-07-07"
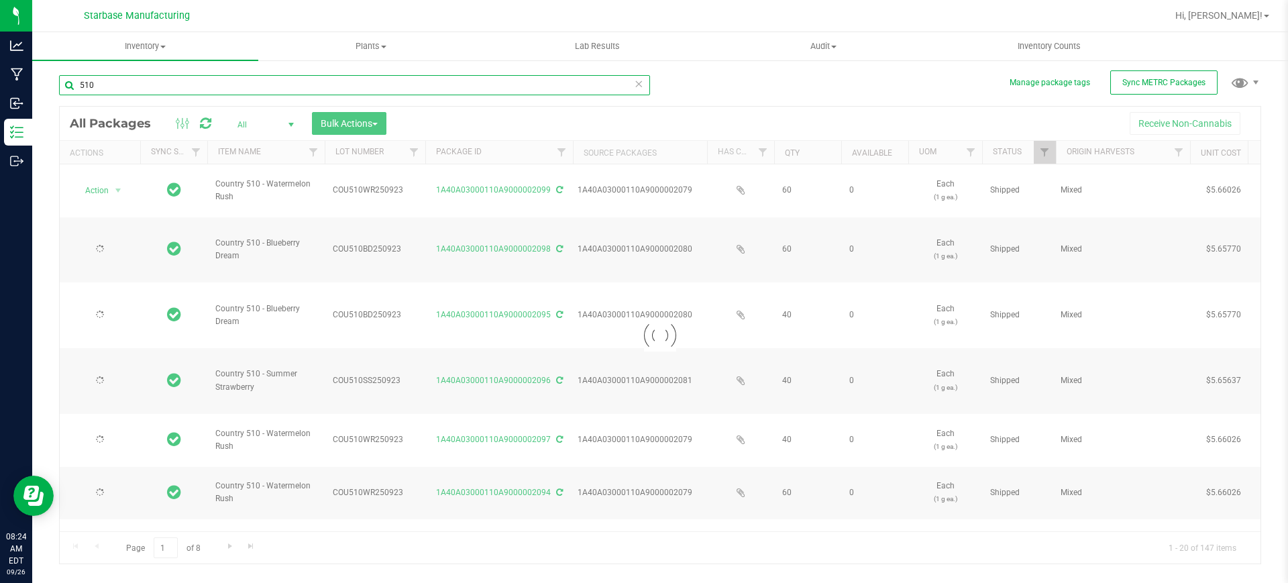
type input "2026-07-17"
type input "2025-07-07"
type input "2026-07-14"
type input "2025-07-07"
type input "2026-07-17"
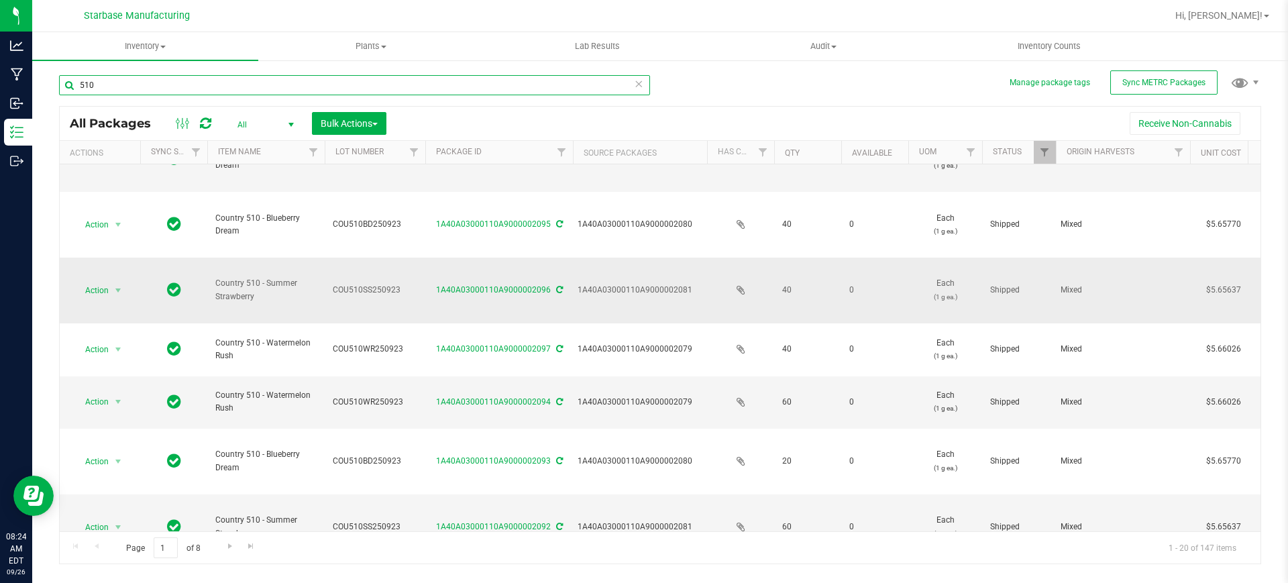
type input "510"
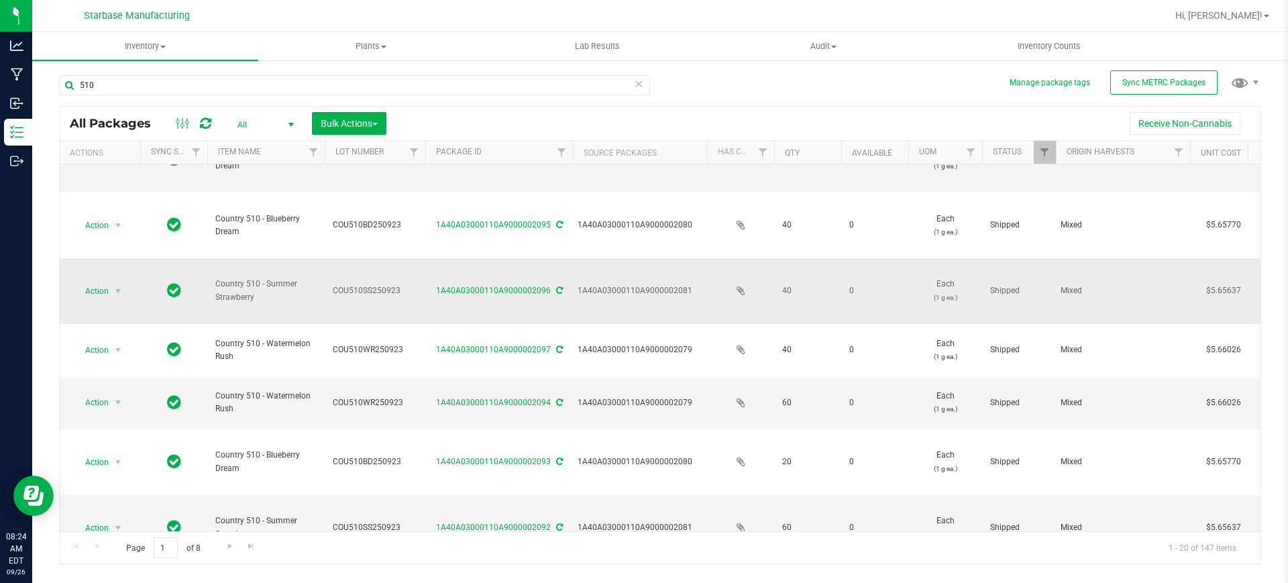
click at [269, 284] on span "Country 510 - Summer Strawberry" at bounding box center [265, 290] width 101 height 25
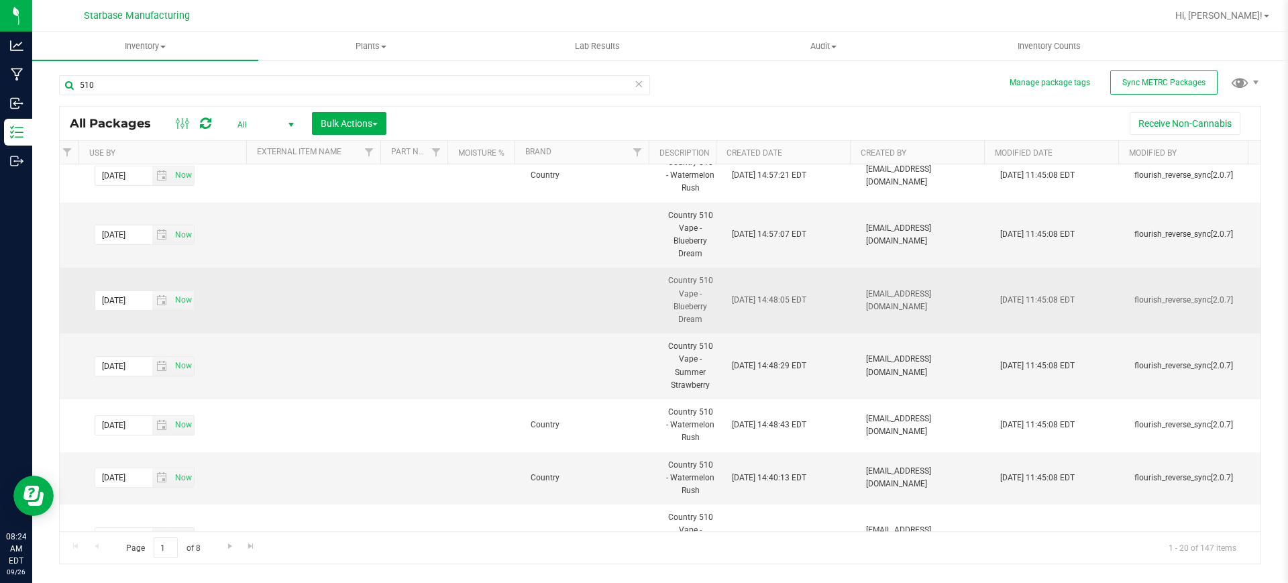
scroll to position [0, 5471]
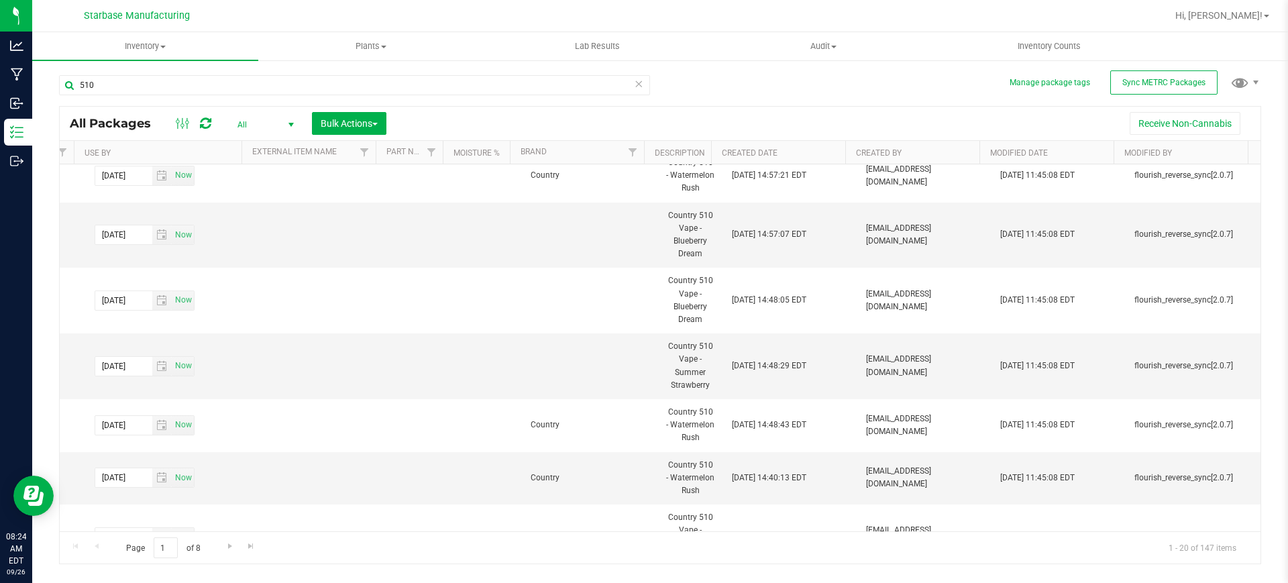
click at [1062, 150] on th "Modified Date" at bounding box center [1046, 152] width 134 height 23
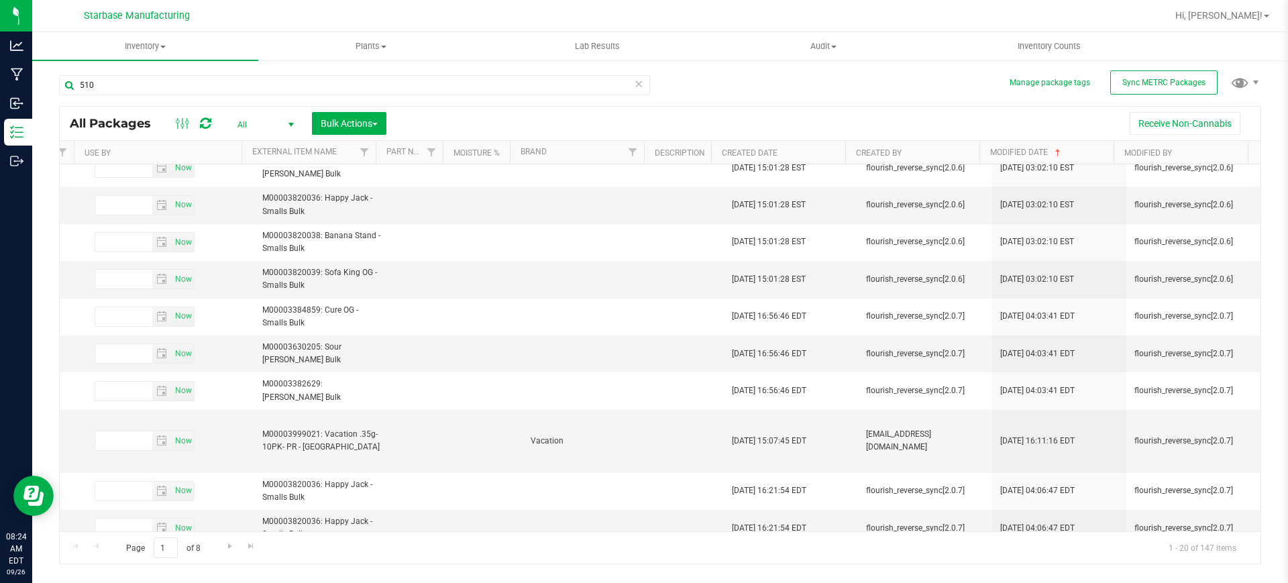
scroll to position [0, 0]
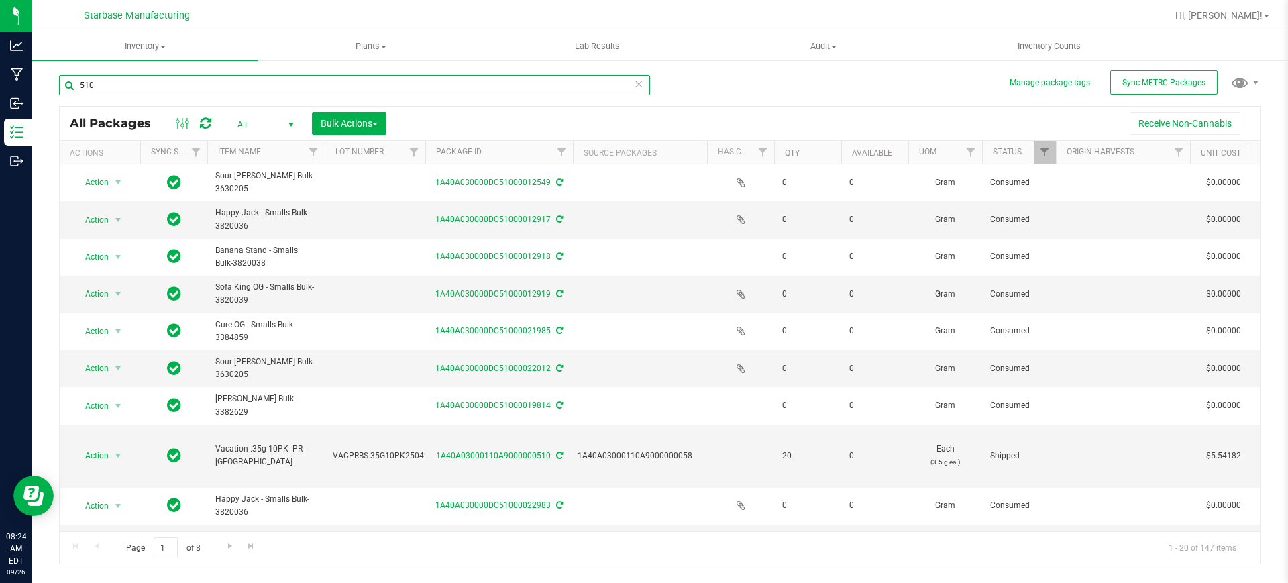
drag, startPoint x: 255, startPoint y: 77, endPoint x: 421, endPoint y: 86, distance: 165.9
click at [255, 78] on input "510" at bounding box center [354, 85] width 591 height 20
